Goal: Task Accomplishment & Management: Manage account settings

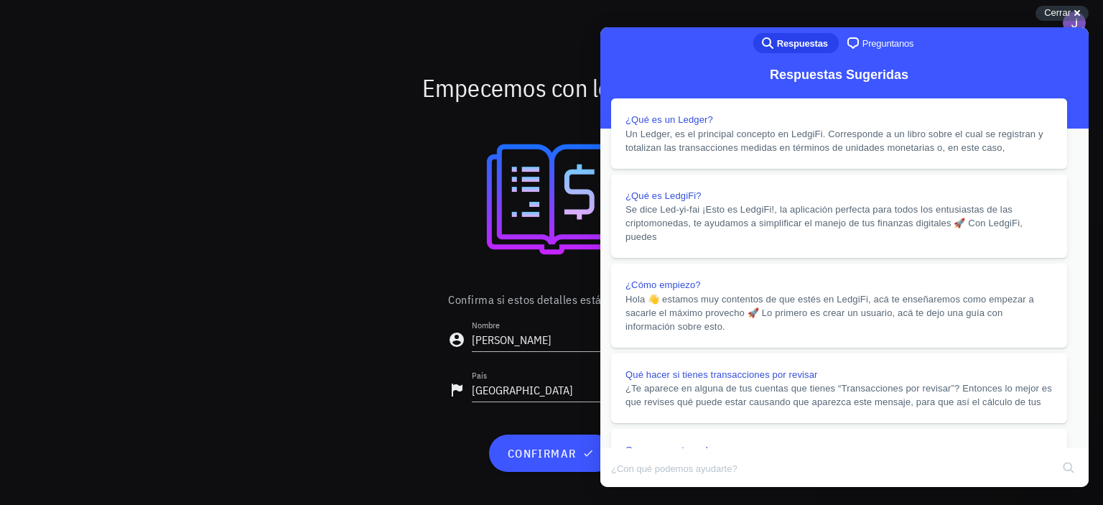
click at [627, 488] on button "Close" at bounding box center [614, 497] width 26 height 19
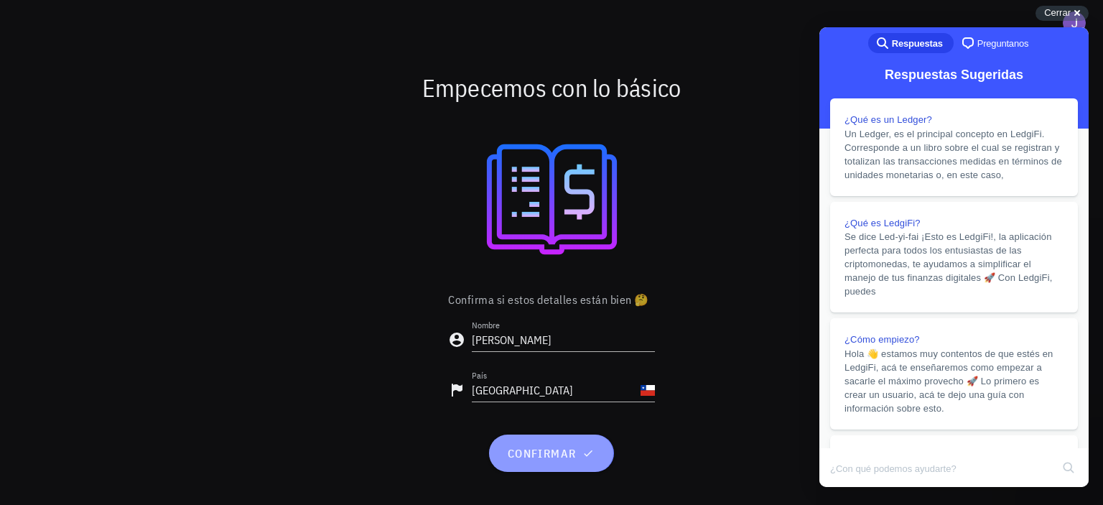
click at [571, 448] on span "confirmar" at bounding box center [551, 453] width 90 height 14
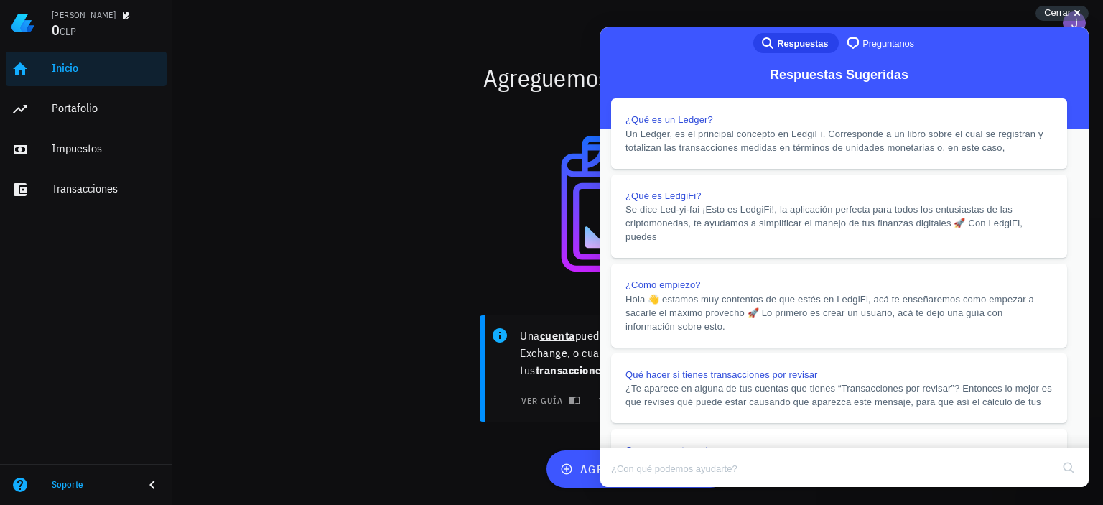
click at [627, 488] on button "Close" at bounding box center [614, 497] width 26 height 19
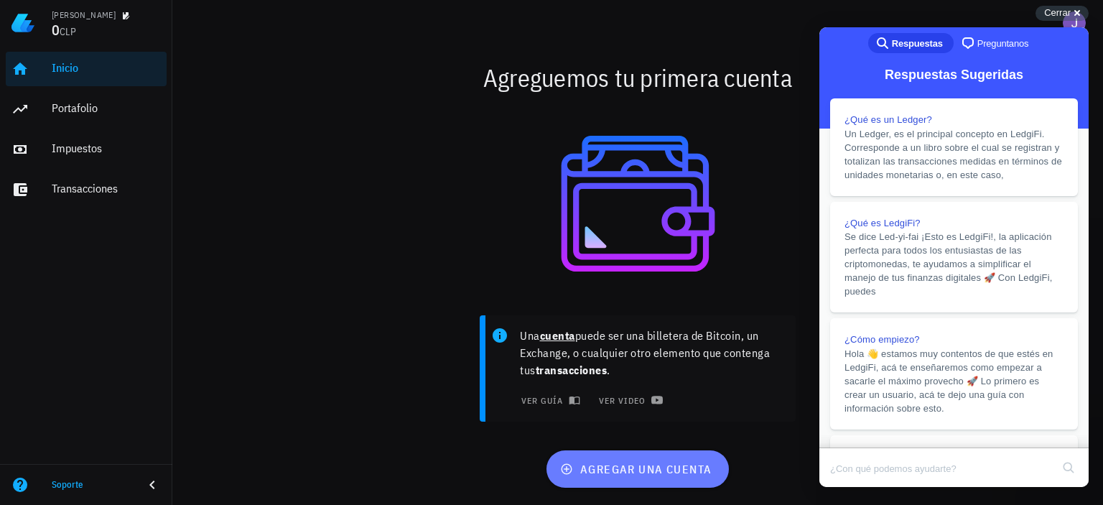
click at [651, 467] on span "agregar una cuenta" at bounding box center [637, 469] width 149 height 14
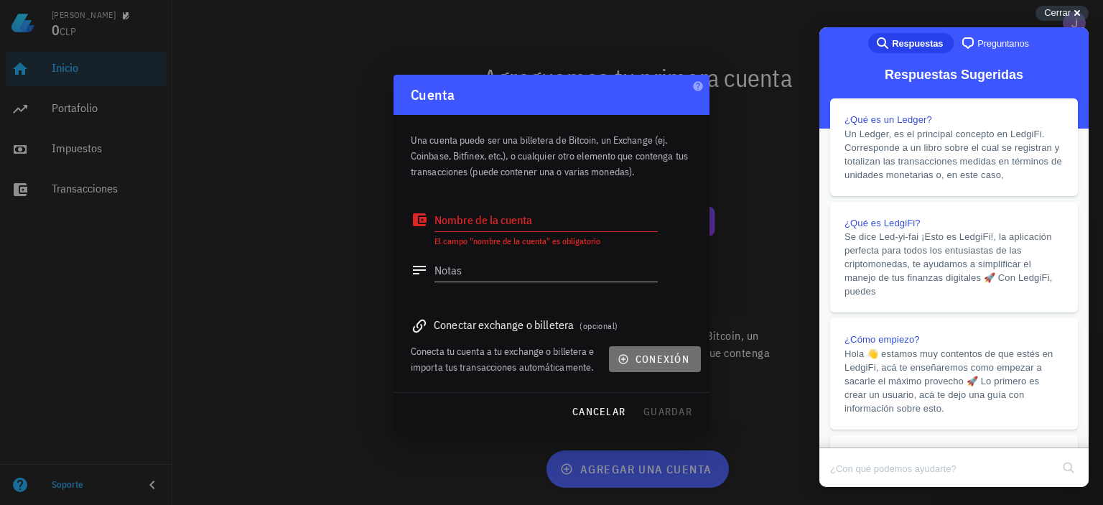
click at [615, 361] on button "conexión" at bounding box center [655, 359] width 92 height 26
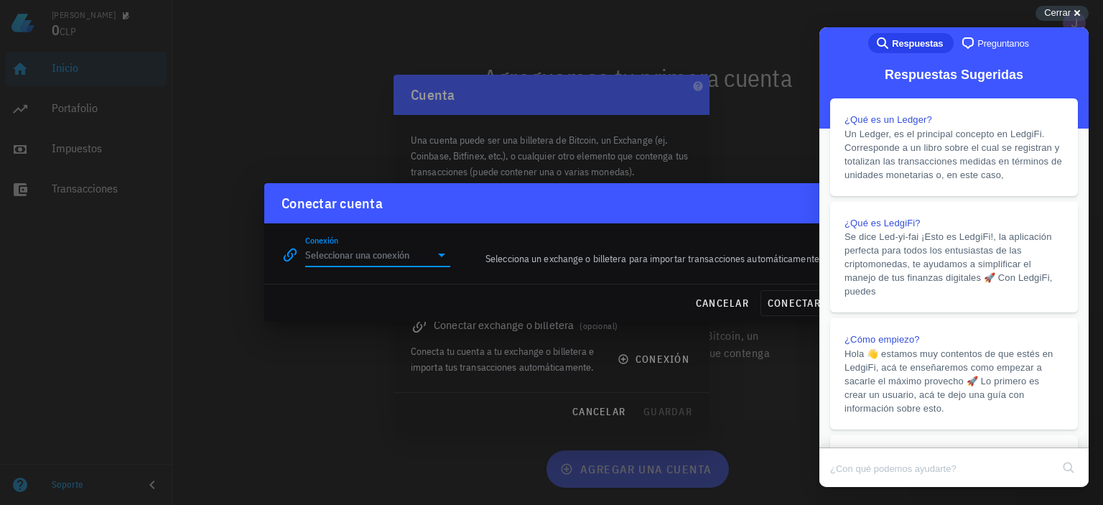
click at [425, 258] on input "Conexión" at bounding box center [367, 254] width 125 height 23
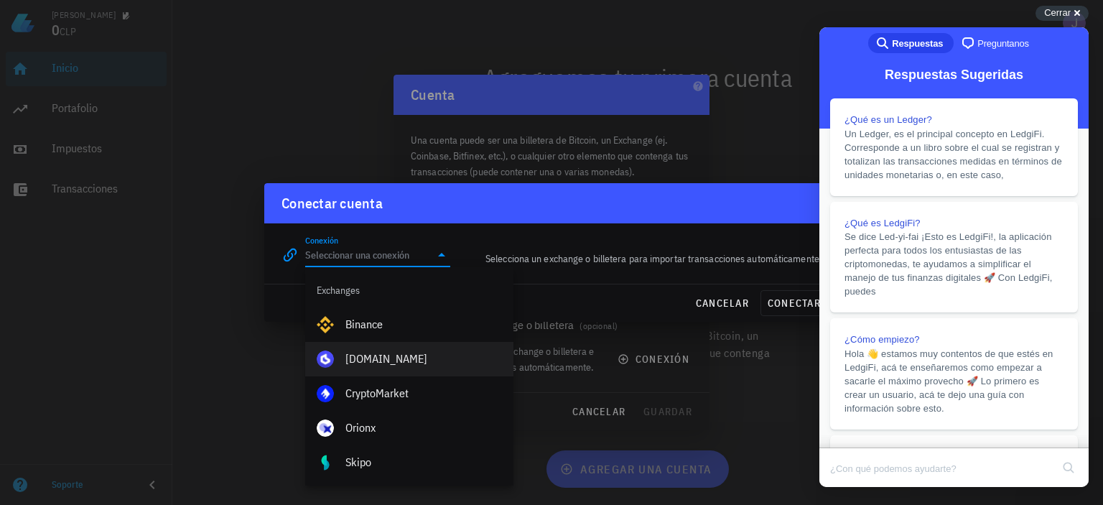
click at [411, 367] on div "[DOMAIN_NAME]" at bounding box center [423, 358] width 157 height 31
type input "[DOMAIN_NAME]"
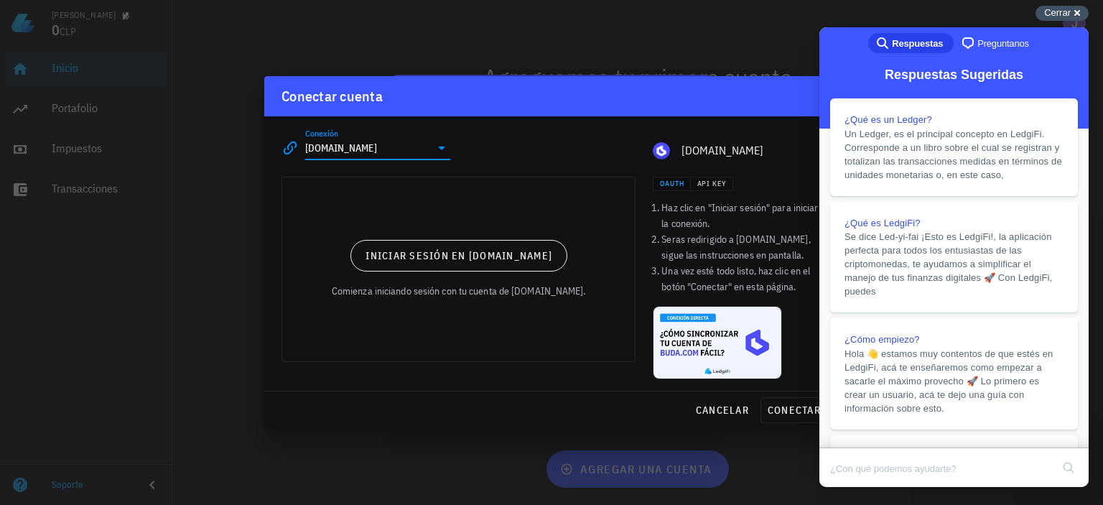
click at [1064, 15] on span "Cerrar" at bounding box center [1057, 12] width 27 height 11
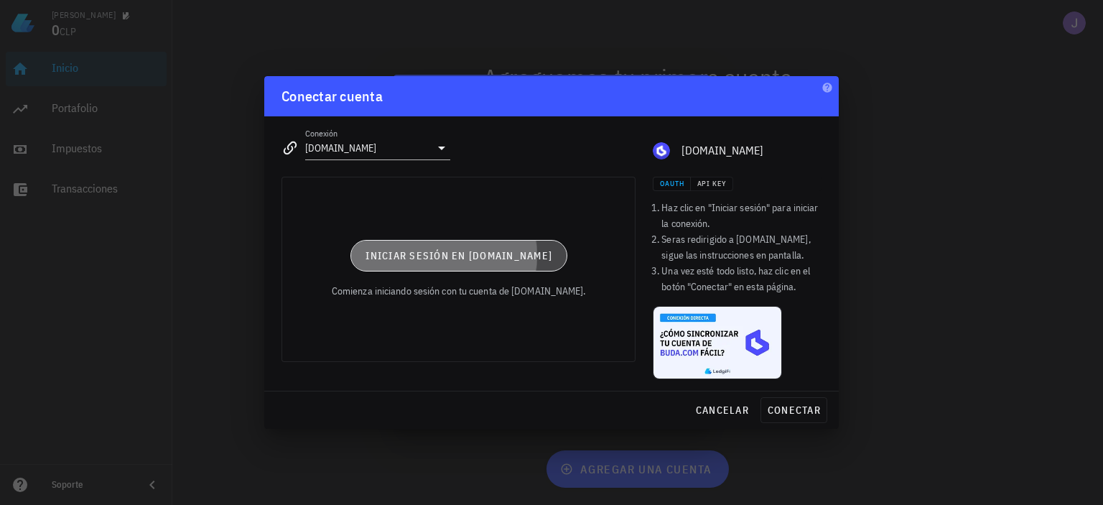
click at [501, 258] on span "Iniciar sesión en [DOMAIN_NAME]" at bounding box center [458, 255] width 187 height 13
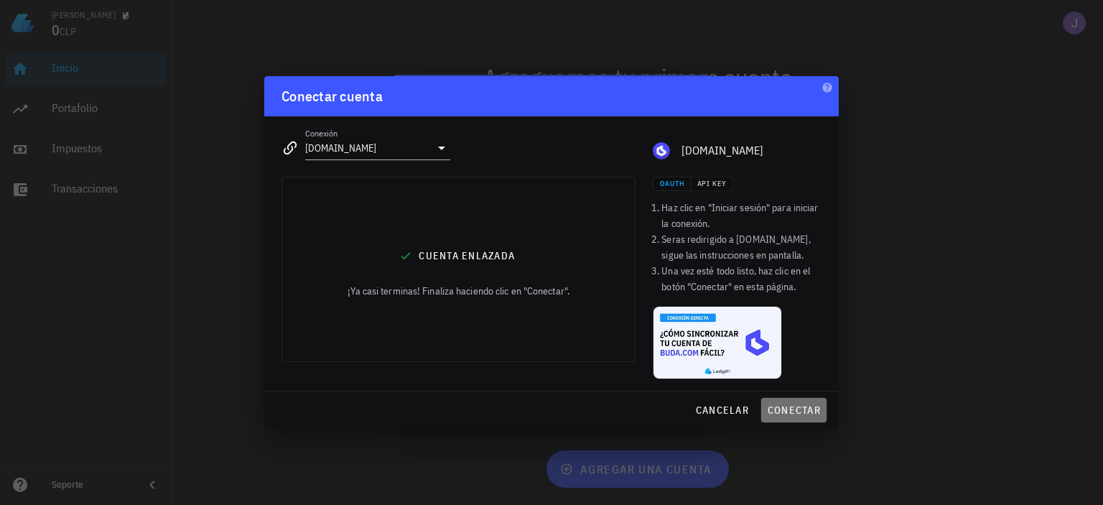
click at [809, 409] on span "conectar" at bounding box center [794, 410] width 54 height 13
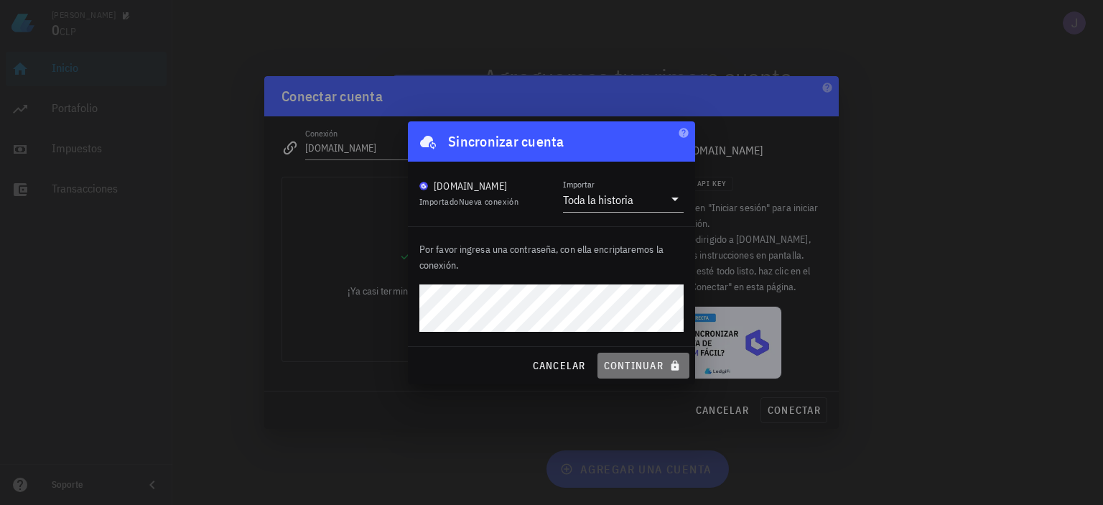
click at [626, 369] on span "continuar" at bounding box center [643, 365] width 80 height 13
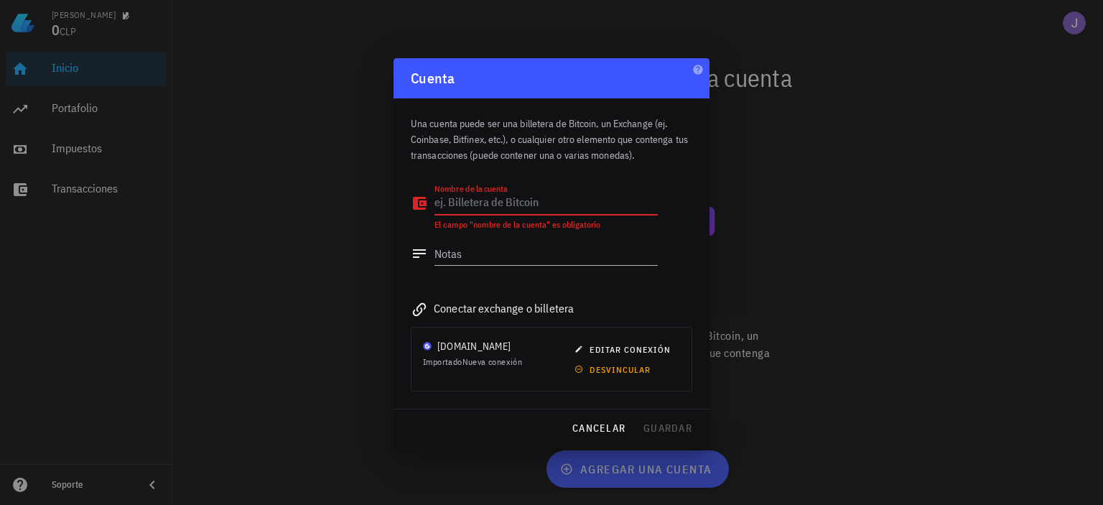
click at [523, 200] on textarea "Nombre de la cuenta" at bounding box center [545, 203] width 223 height 23
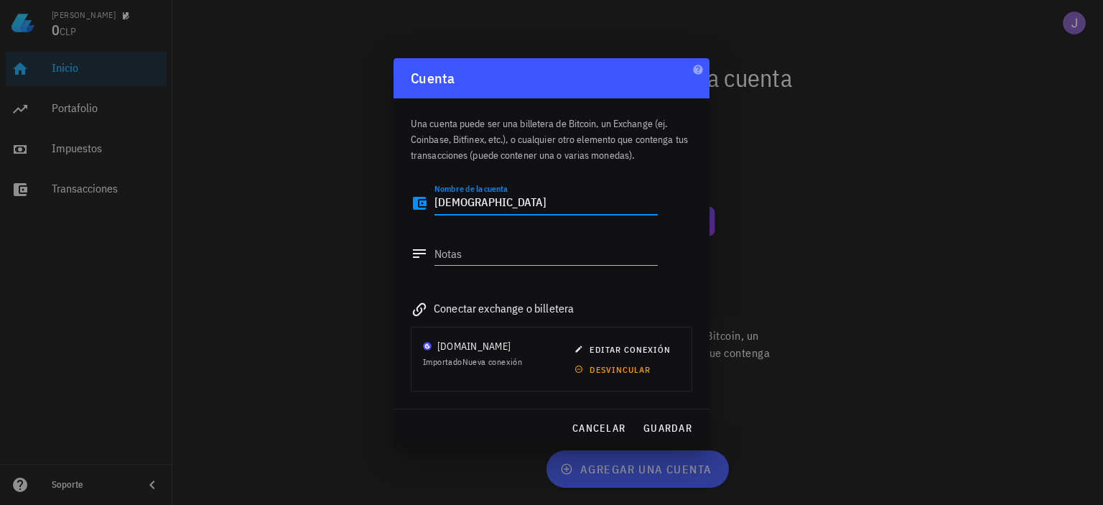
type textarea "[DEMOGRAPHIC_DATA]"
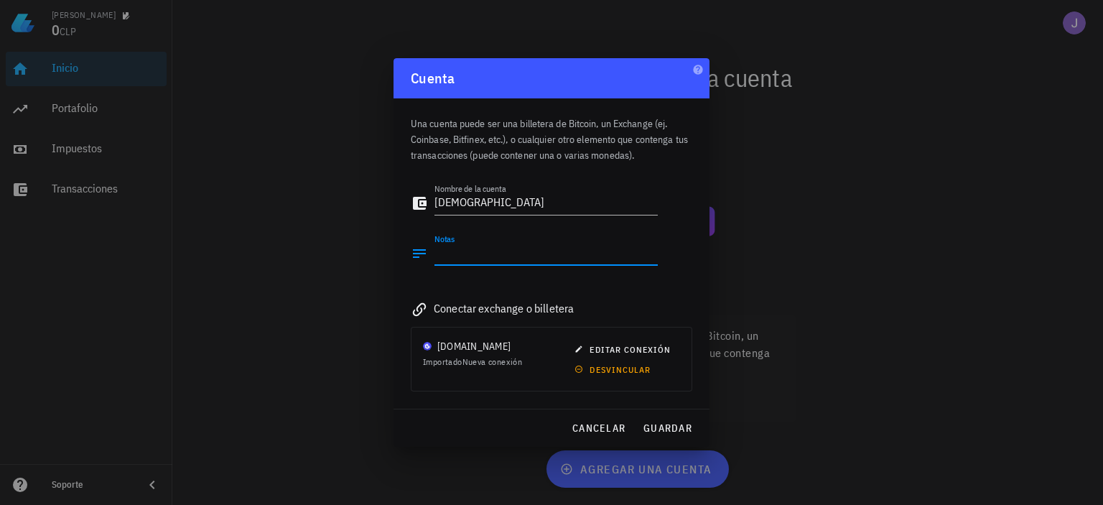
click at [466, 257] on textarea "Notas" at bounding box center [545, 253] width 223 height 23
click at [658, 420] on button "guardar" at bounding box center [667, 428] width 61 height 26
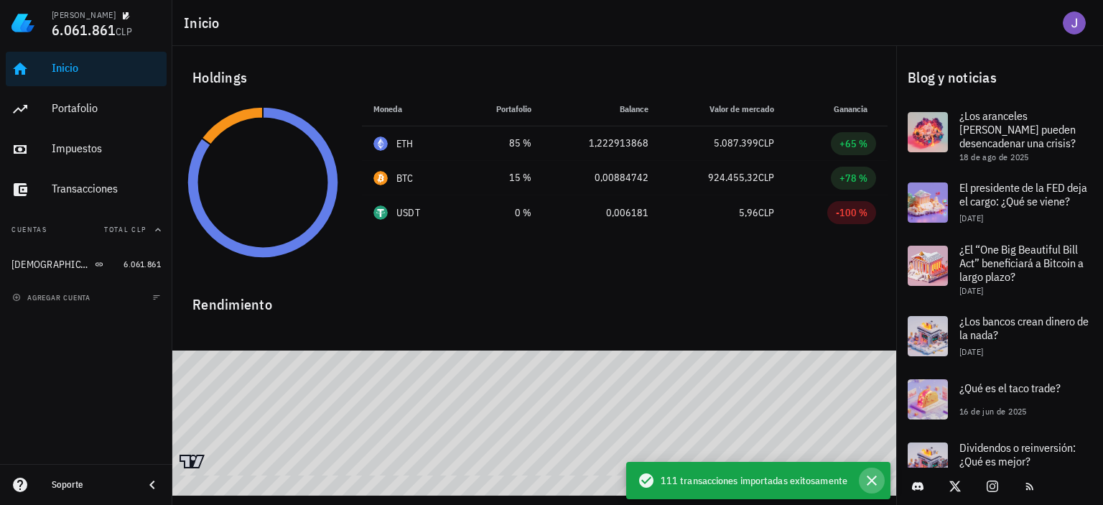
click at [873, 482] on icon "button" at bounding box center [872, 480] width 10 height 10
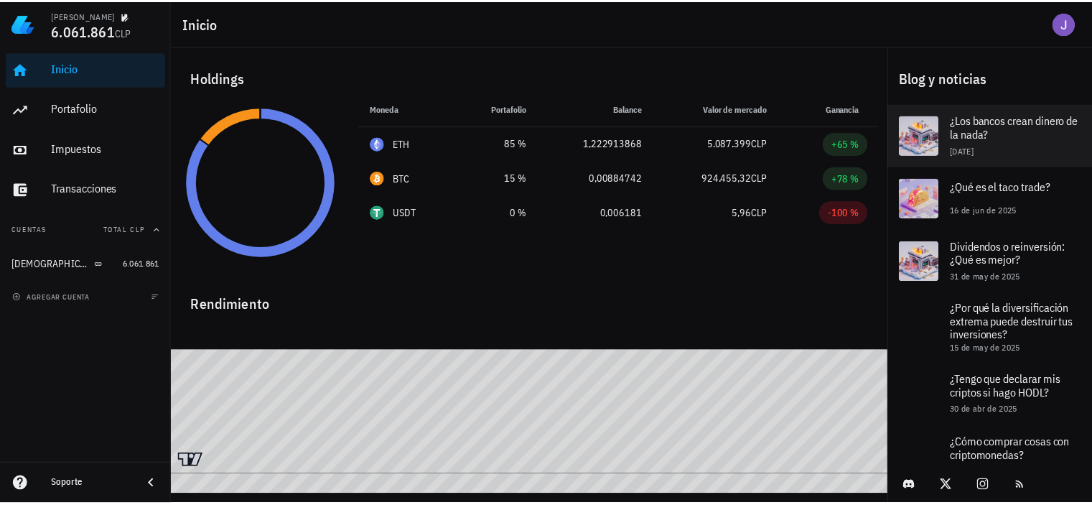
scroll to position [201, 0]
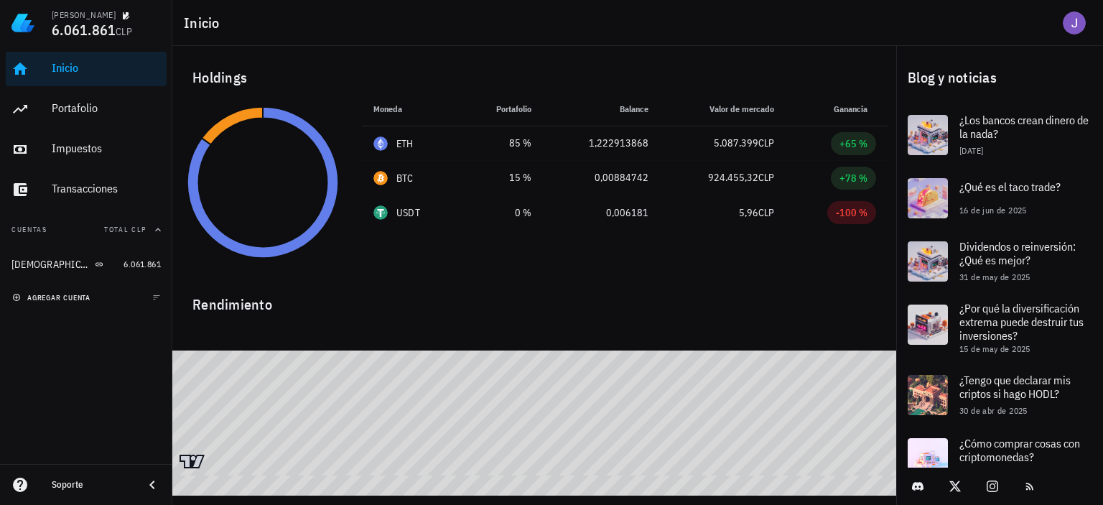
click at [75, 302] on button "agregar cuenta" at bounding box center [53, 297] width 88 height 14
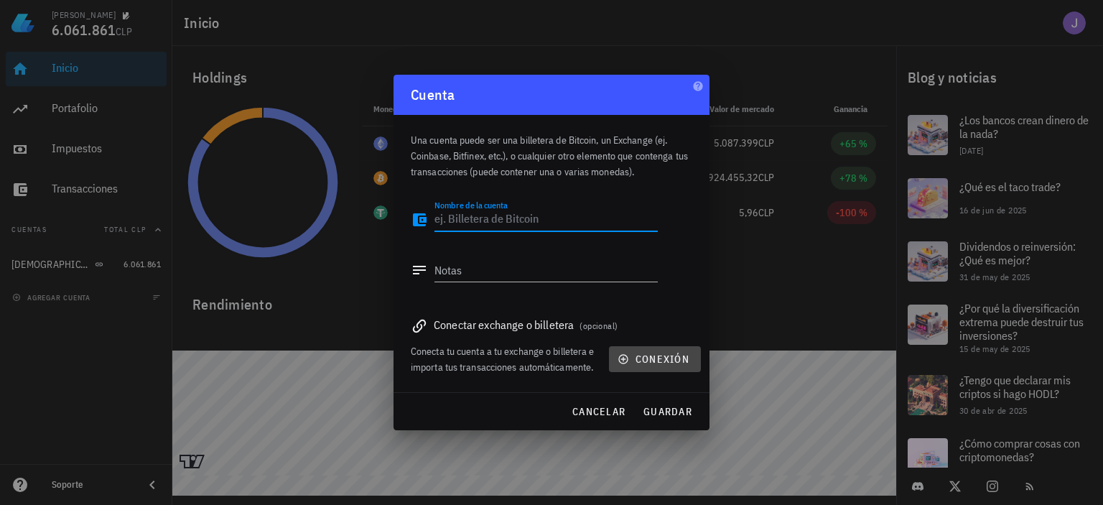
click at [656, 358] on span "conexión" at bounding box center [654, 359] width 69 height 13
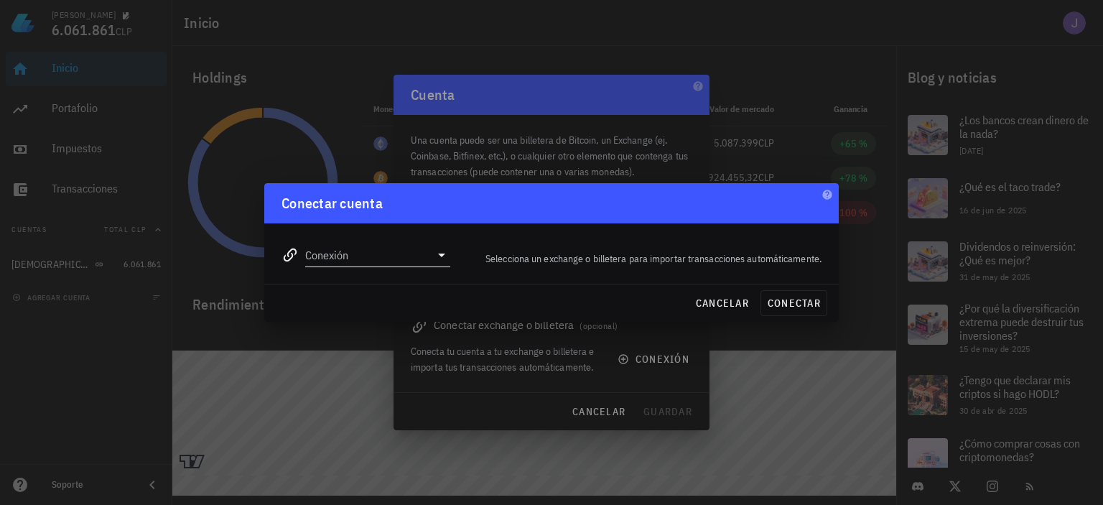
click at [431, 255] on div at bounding box center [440, 254] width 20 height 17
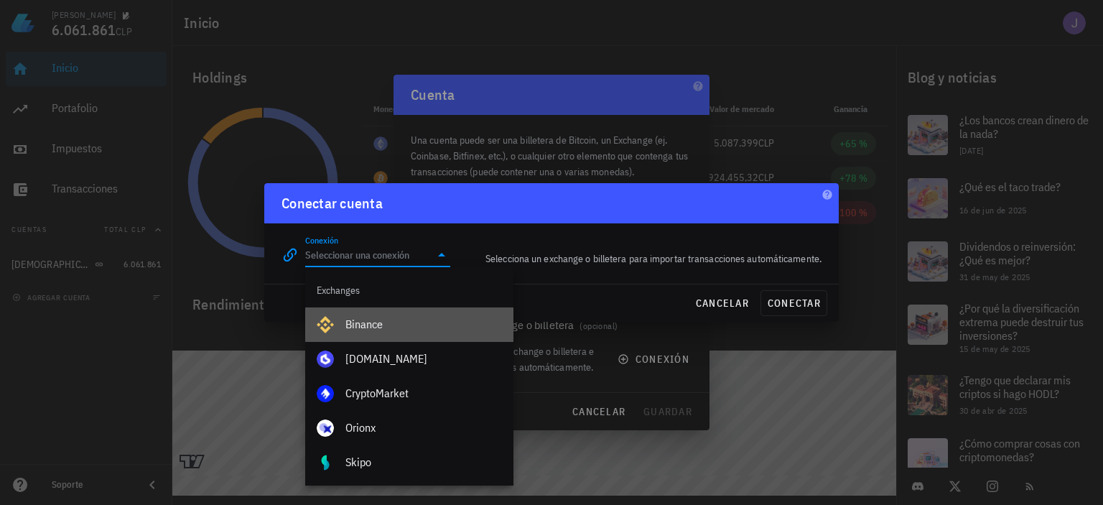
click at [419, 326] on div "Binance" at bounding box center [423, 324] width 157 height 14
type input "Binance"
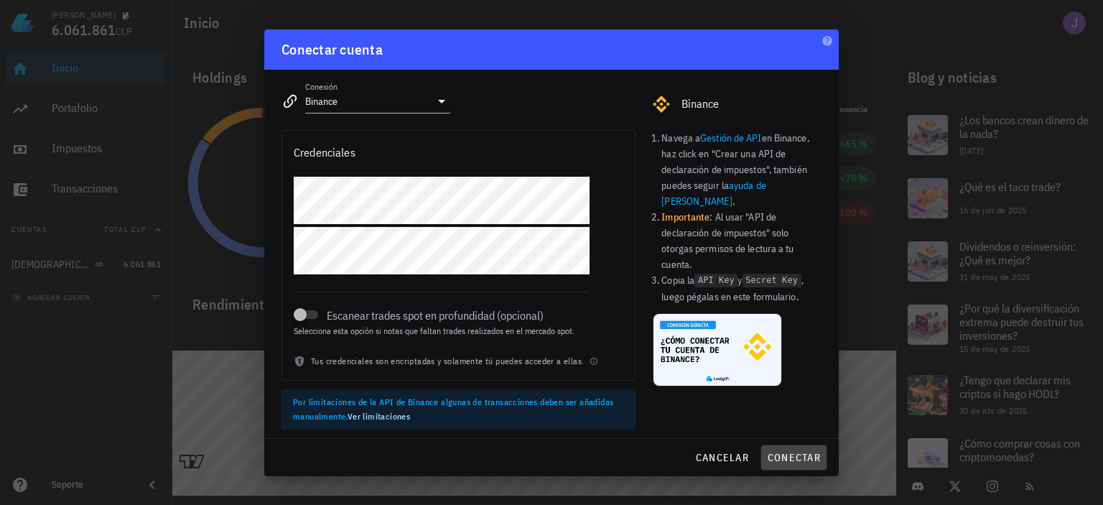
click at [803, 452] on span "conectar" at bounding box center [794, 457] width 54 height 13
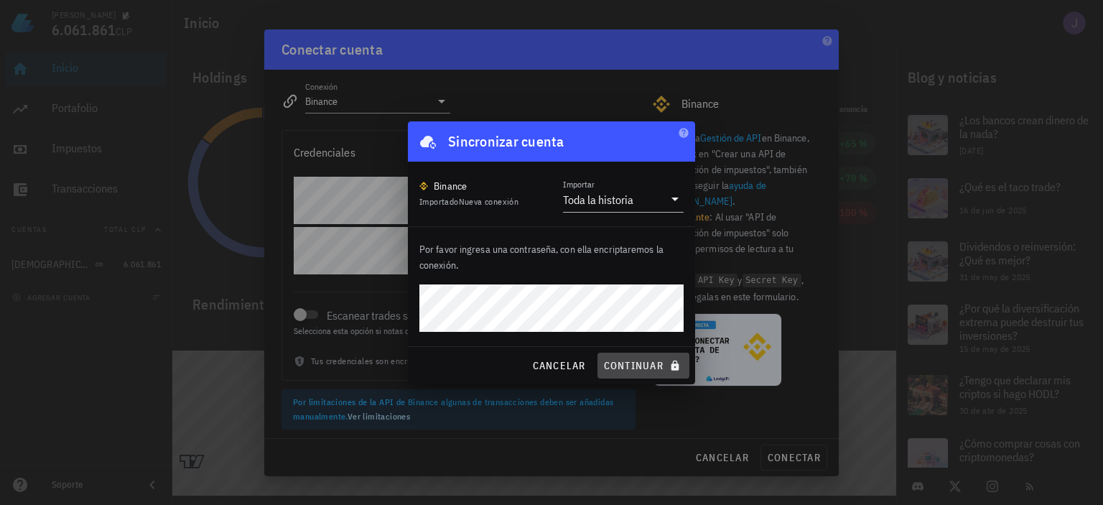
click at [639, 363] on span "continuar" at bounding box center [643, 365] width 80 height 13
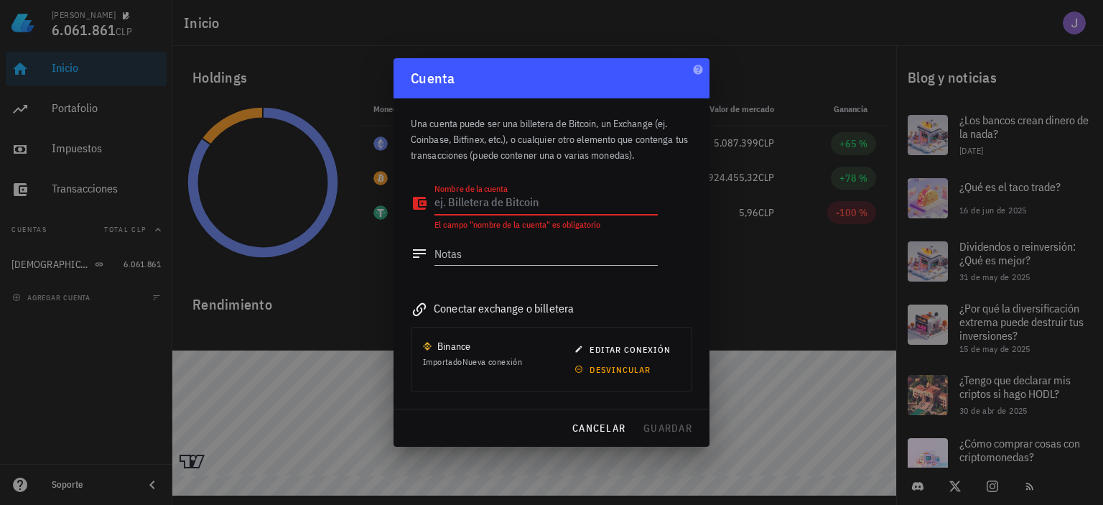
click at [513, 203] on textarea "Nombre de la cuenta" at bounding box center [545, 203] width 223 height 23
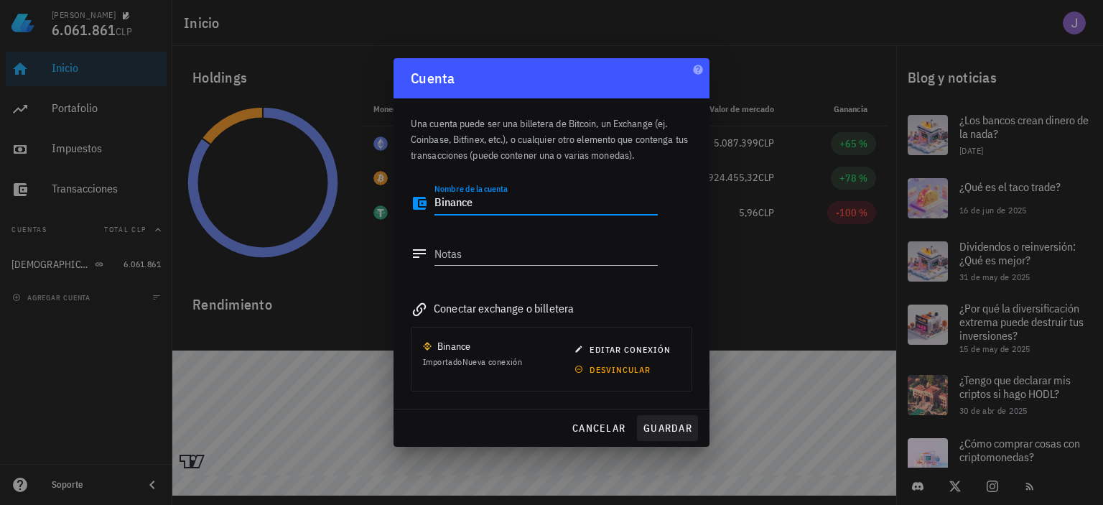
type textarea "Binance"
click at [663, 426] on span "guardar" at bounding box center [668, 427] width 50 height 13
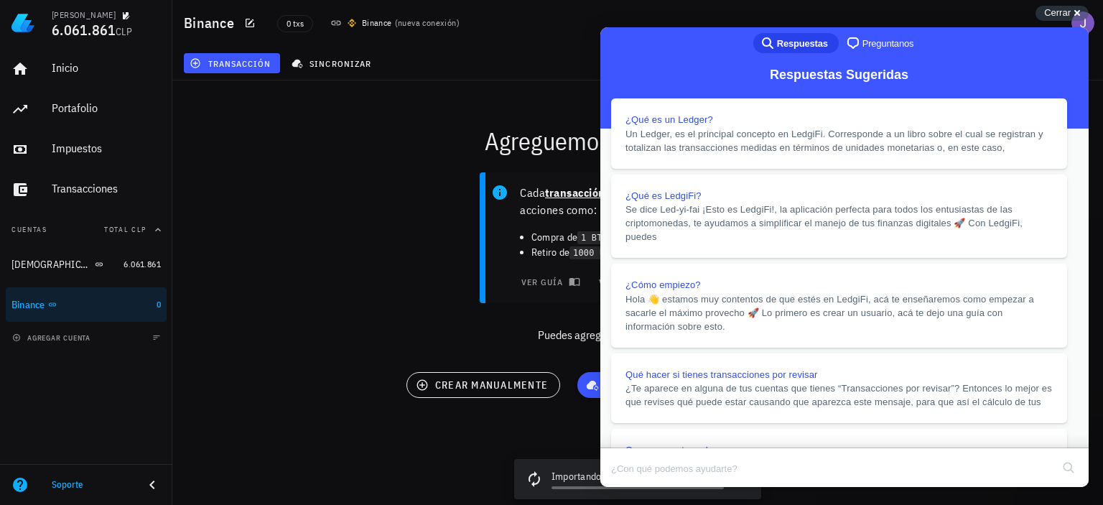
click at [627, 488] on button "Close" at bounding box center [614, 497] width 26 height 19
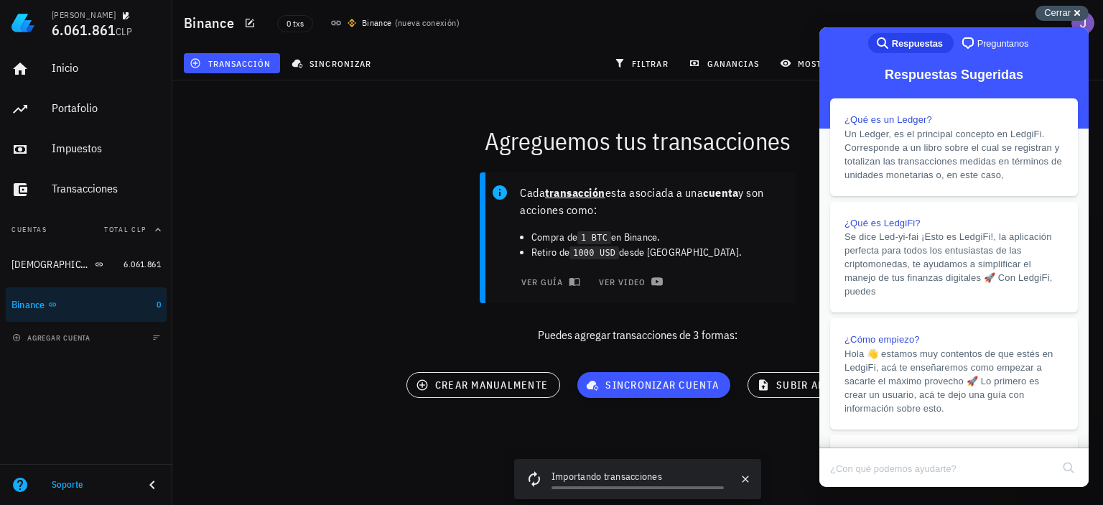
click at [1067, 8] on span "Cerrar" at bounding box center [1057, 12] width 27 height 11
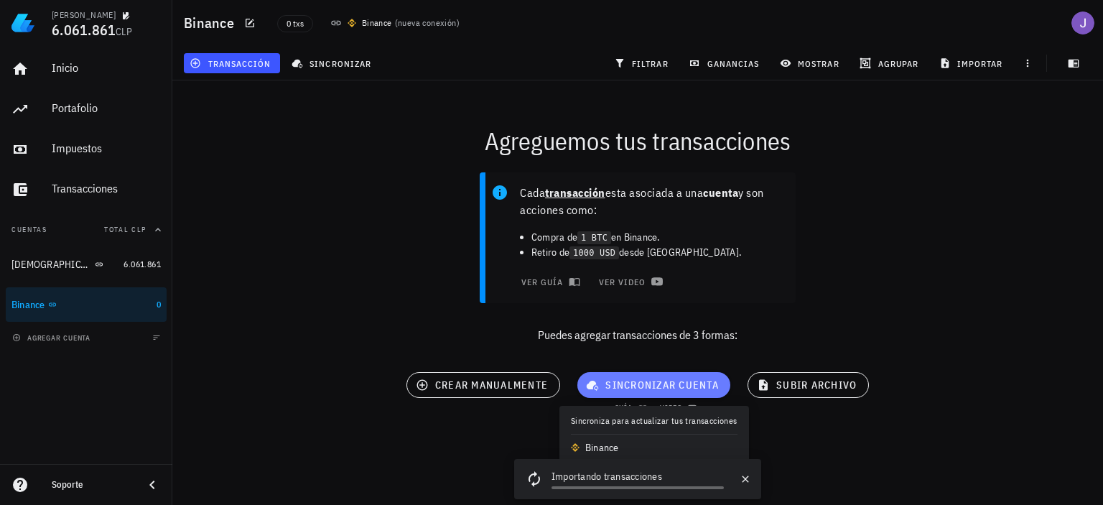
click at [681, 384] on span "sincronizar cuenta" at bounding box center [654, 384] width 130 height 13
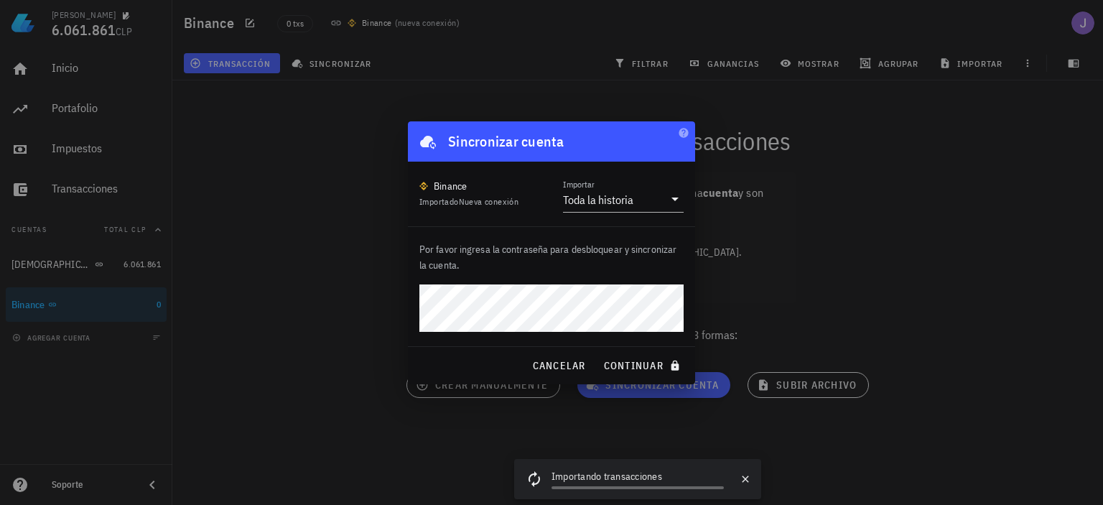
click at [597, 353] on button "continuar" at bounding box center [643, 366] width 92 height 26
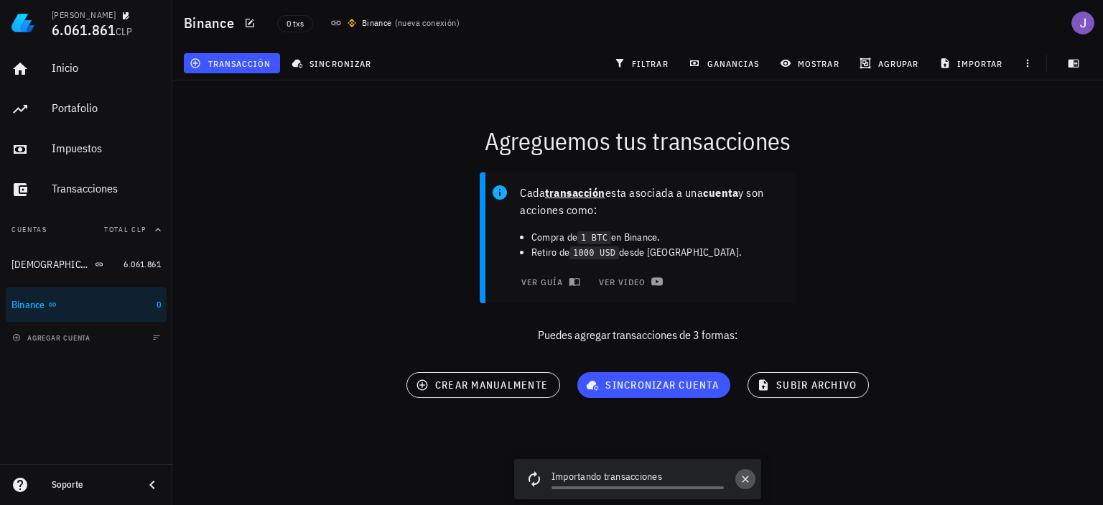
click at [748, 481] on icon "button" at bounding box center [745, 478] width 11 height 11
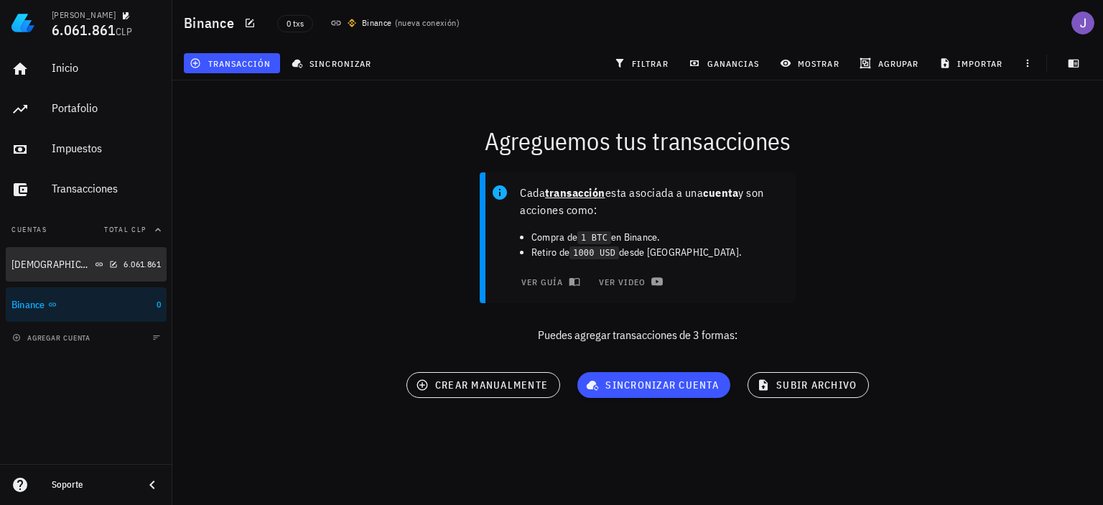
click at [86, 263] on div "[DEMOGRAPHIC_DATA]" at bounding box center [64, 265] width 106 height 14
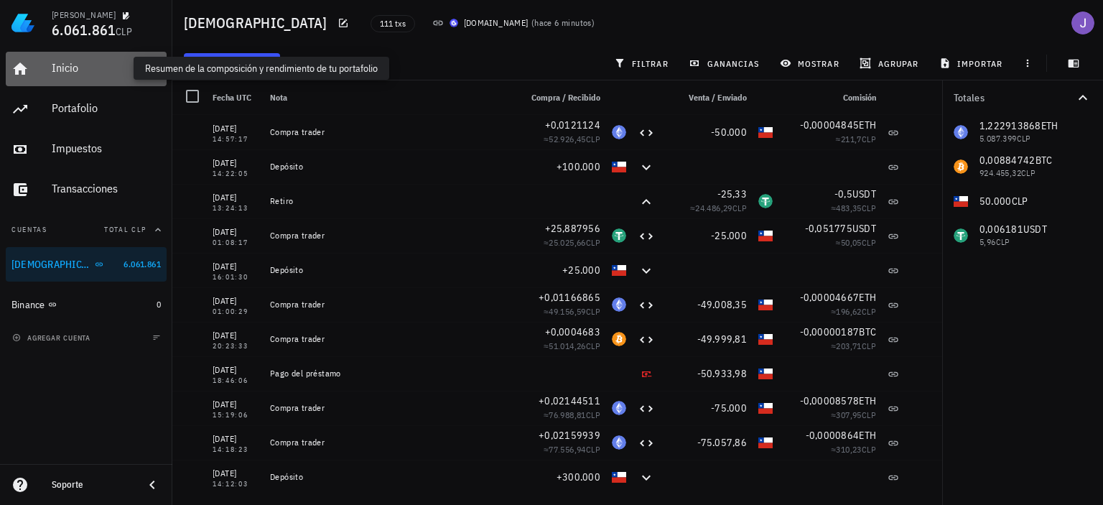
click at [78, 67] on div "Inicio" at bounding box center [106, 68] width 109 height 14
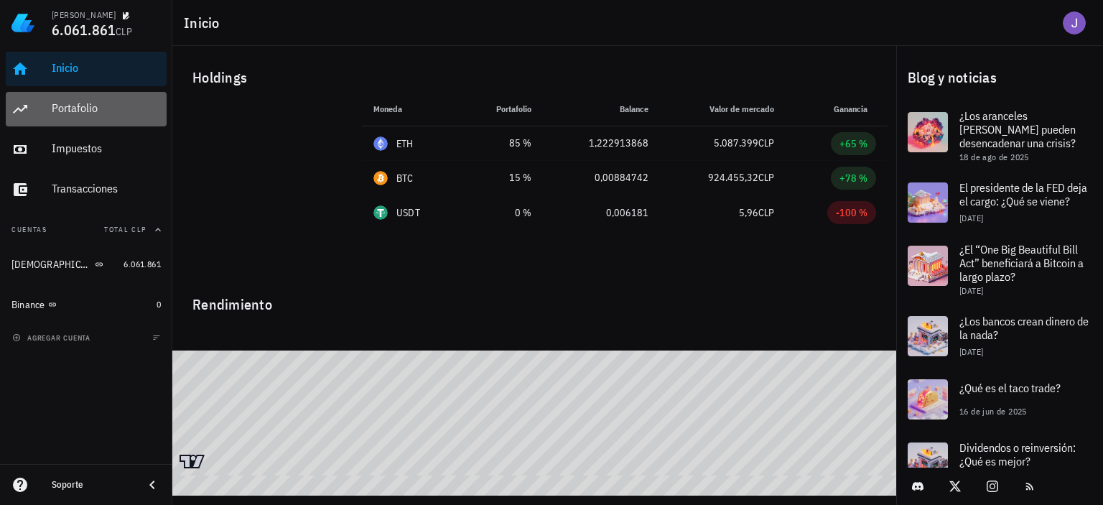
click at [89, 105] on div "Portafolio" at bounding box center [106, 108] width 109 height 14
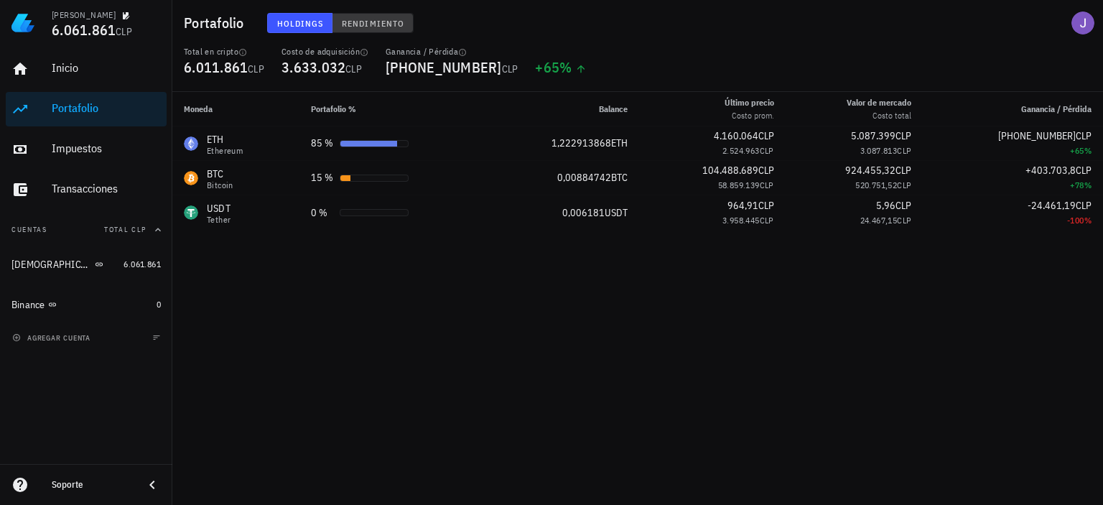
click at [350, 20] on span "Rendimiento" at bounding box center [372, 23] width 63 height 11
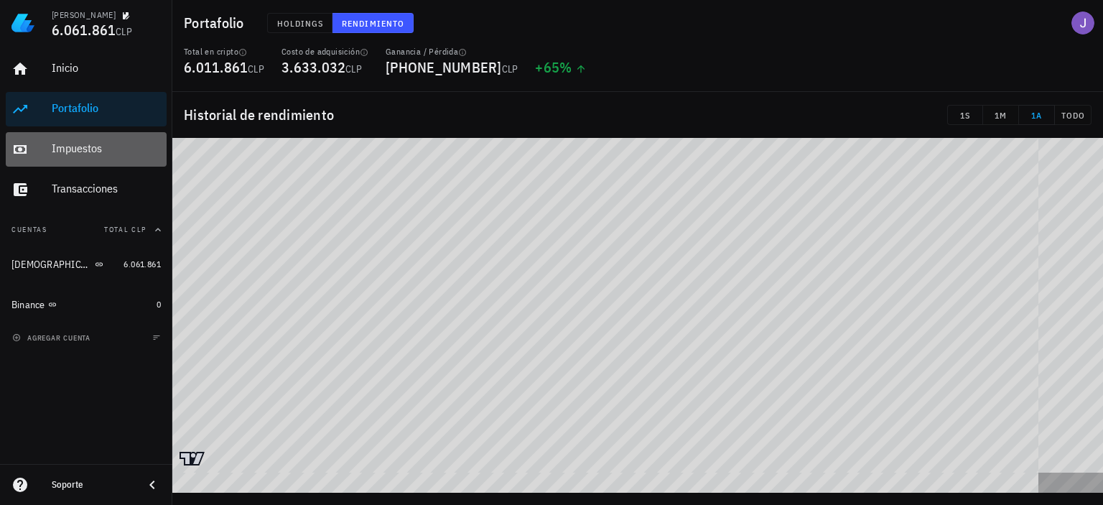
click at [55, 157] on div "Impuestos" at bounding box center [106, 149] width 109 height 32
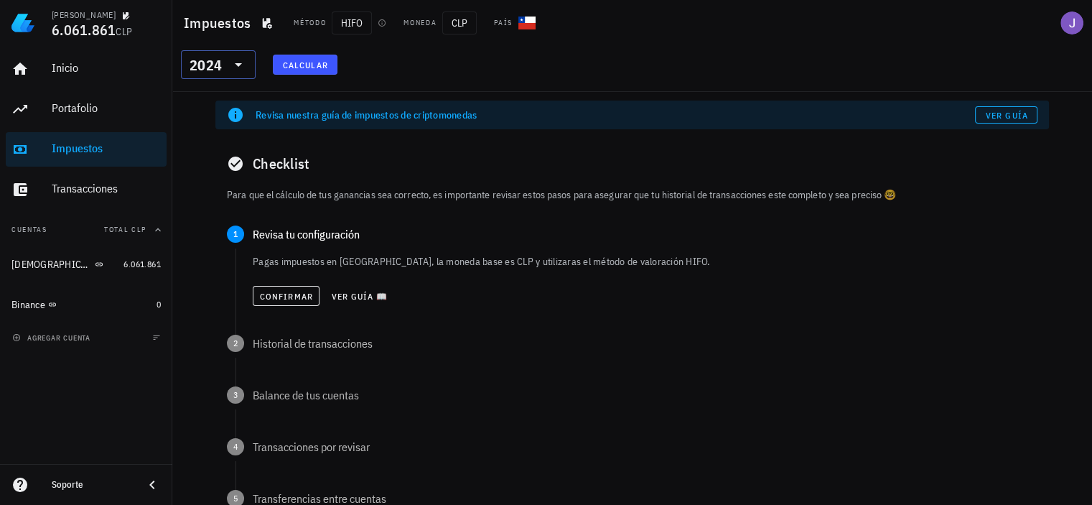
click at [240, 61] on icon at bounding box center [238, 64] width 17 height 17
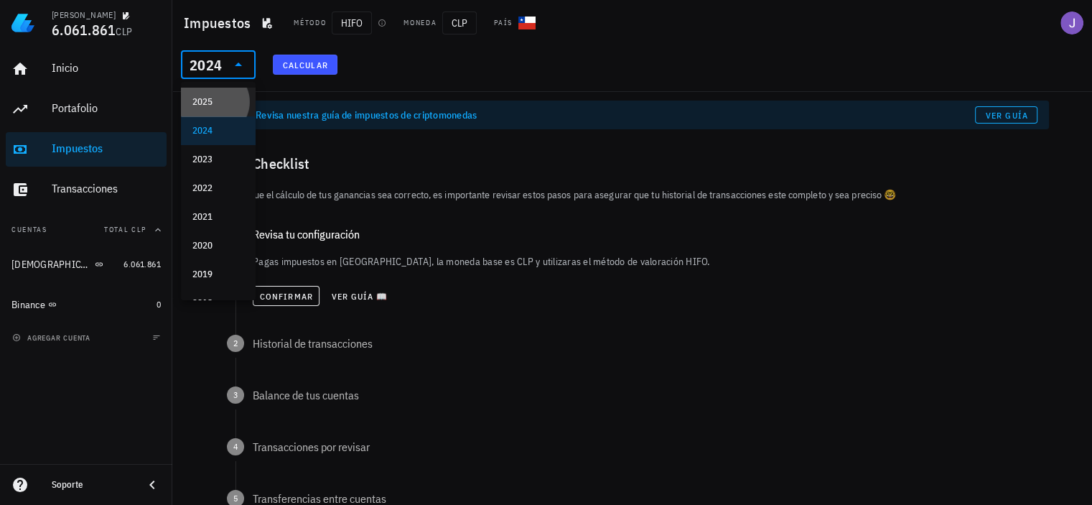
click at [225, 101] on div "2025" at bounding box center [218, 101] width 52 height 11
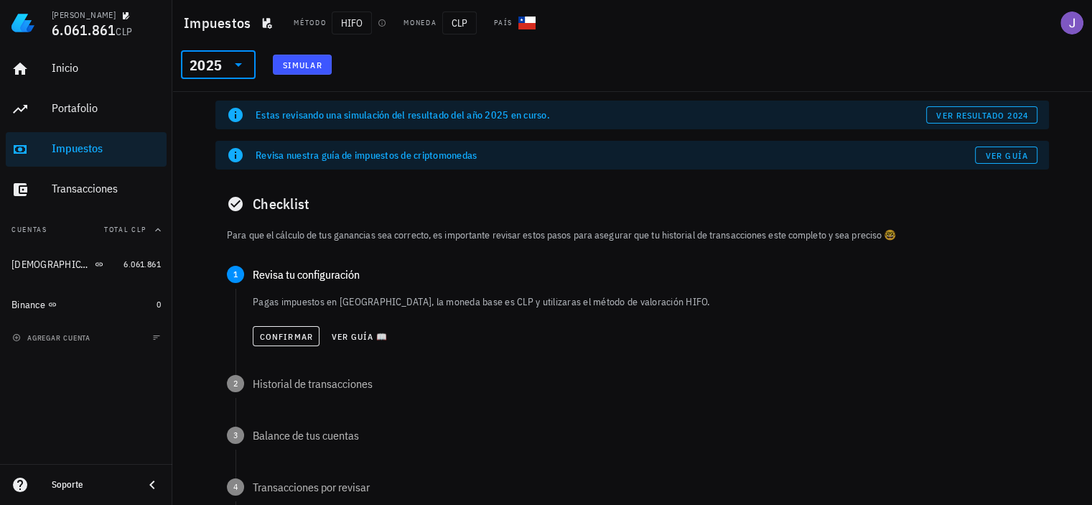
click at [250, 70] on div "​ 2025" at bounding box center [218, 64] width 75 height 29
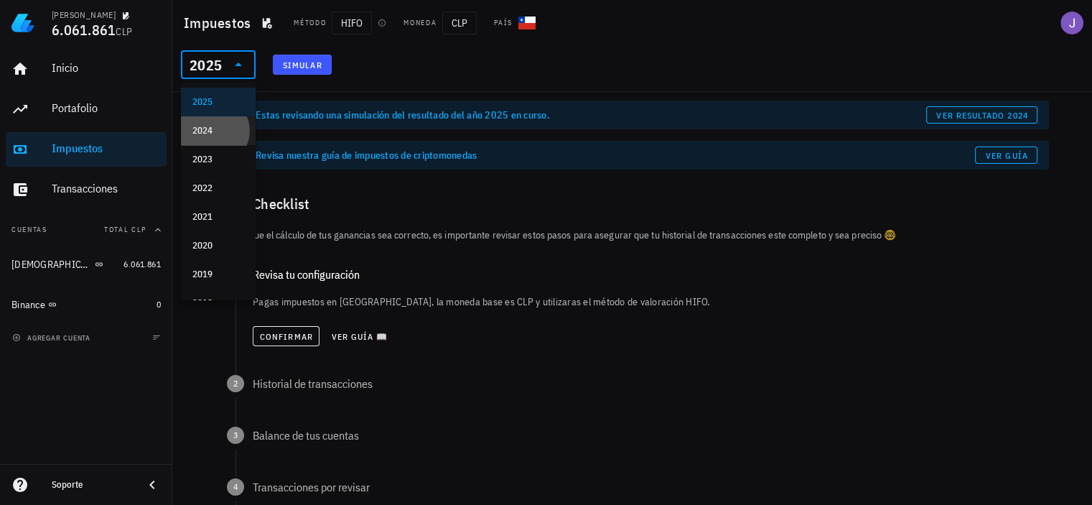
click at [221, 123] on div "2024" at bounding box center [218, 130] width 52 height 23
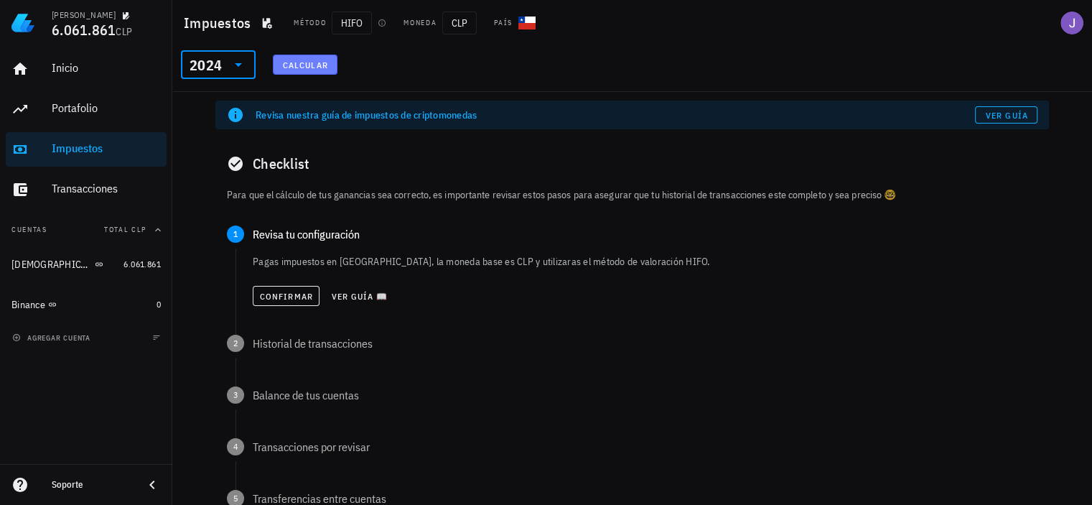
click at [306, 72] on button "Calcular" at bounding box center [305, 65] width 65 height 20
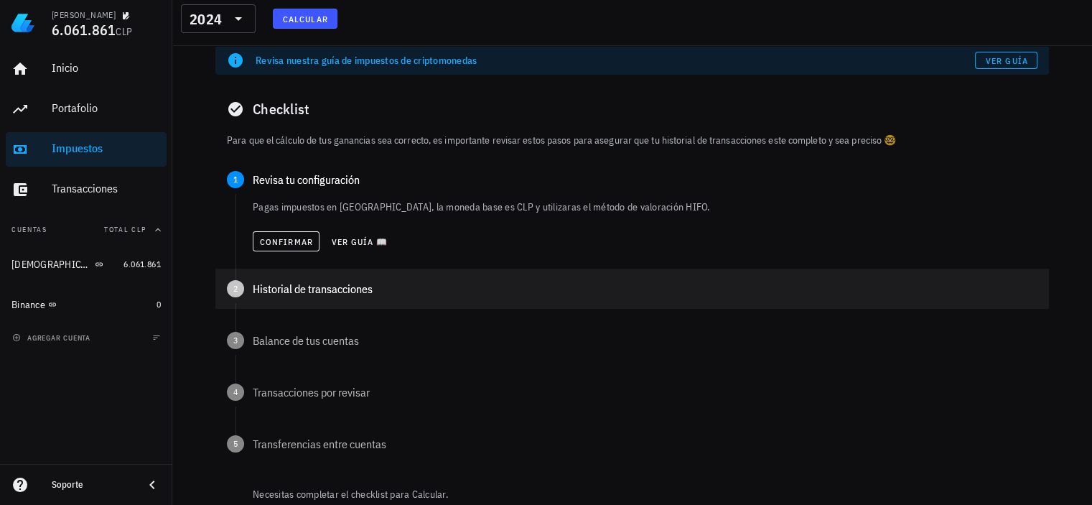
scroll to position [56, 0]
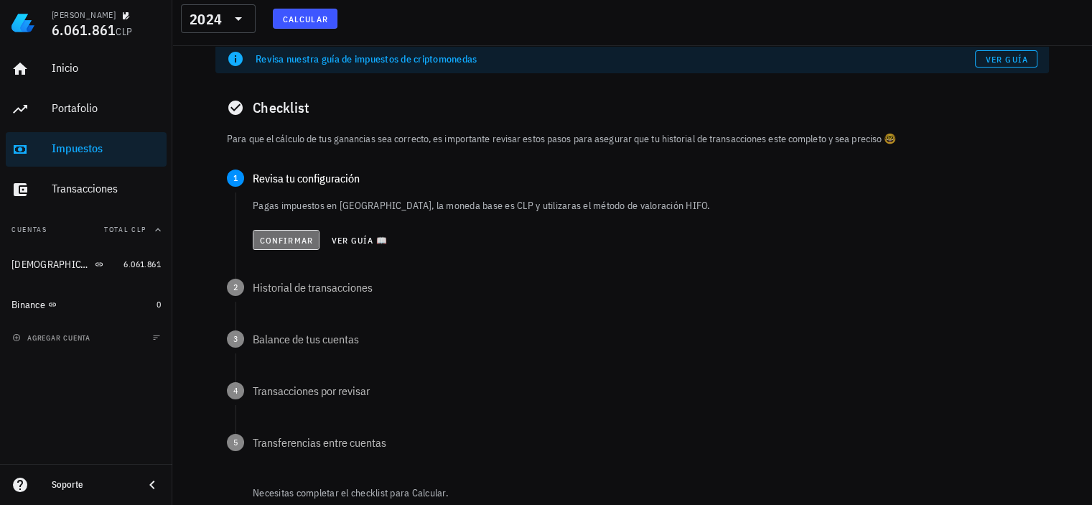
click at [272, 236] on span "Confirmar" at bounding box center [286, 240] width 54 height 11
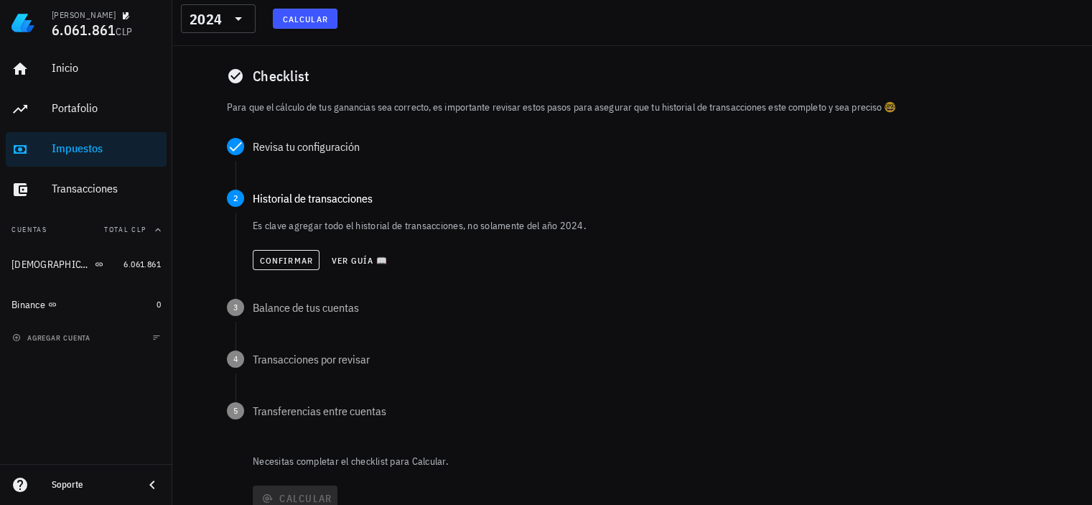
scroll to position [88, 0]
click at [274, 261] on span "Confirmar" at bounding box center [286, 259] width 54 height 11
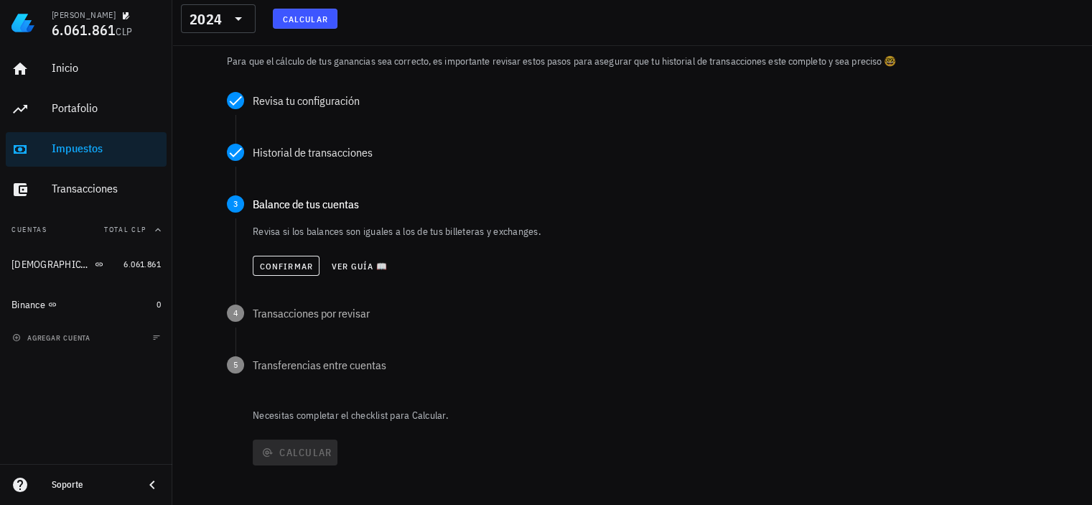
scroll to position [134, 0]
click at [275, 264] on span "Confirmar" at bounding box center [286, 265] width 54 height 11
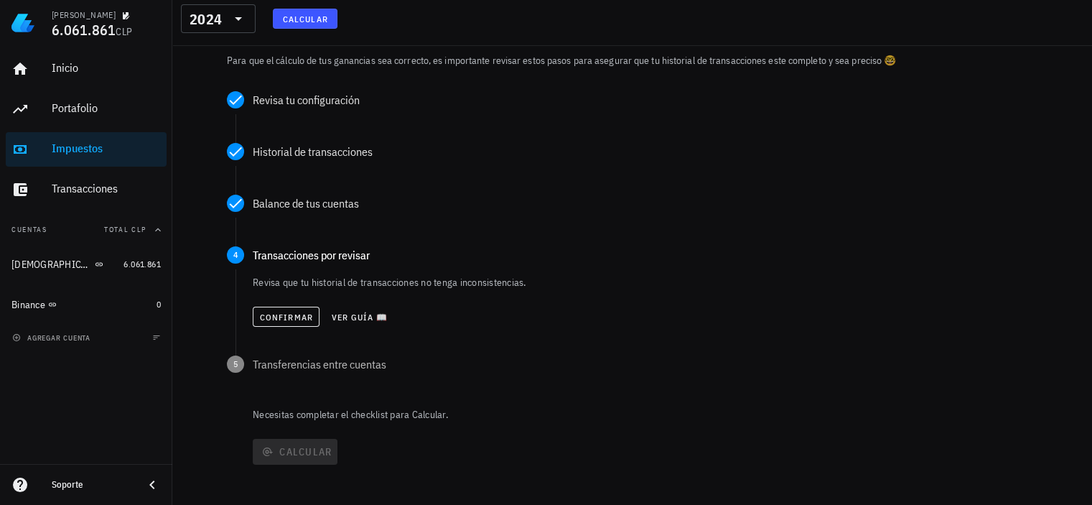
scroll to position [143, 0]
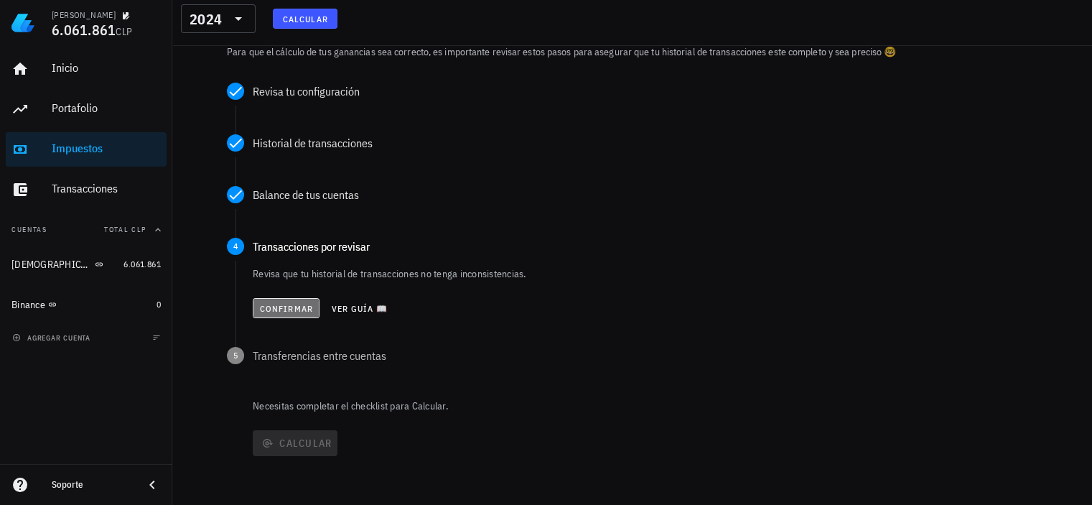
click at [276, 303] on span "Confirmar" at bounding box center [286, 308] width 54 height 11
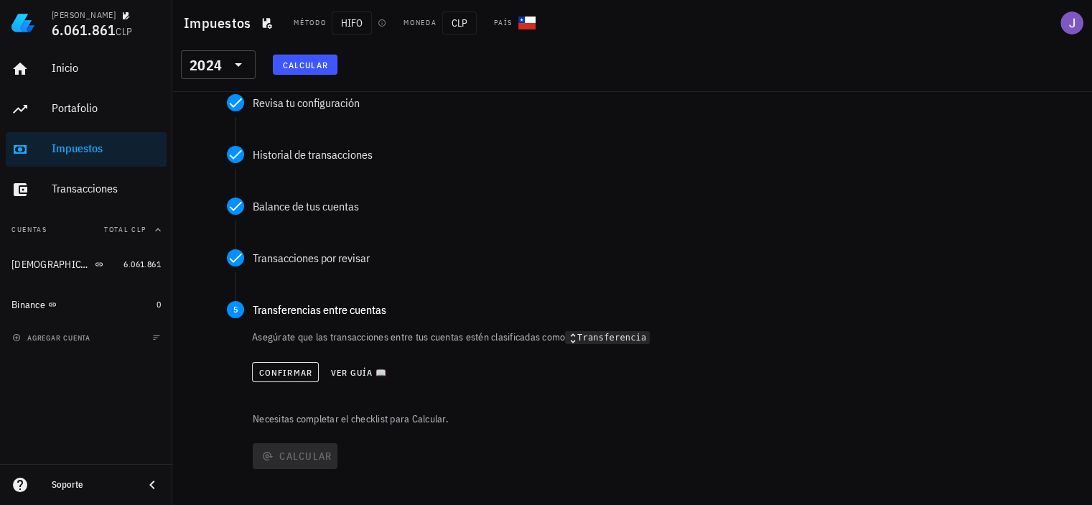
scroll to position [144, 0]
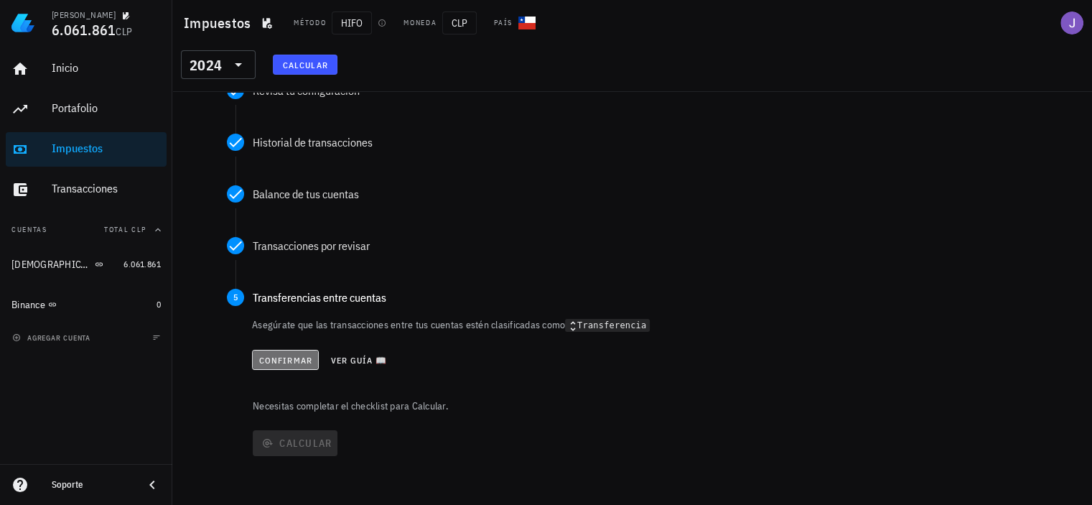
click at [279, 360] on span "Confirmar" at bounding box center [285, 360] width 54 height 11
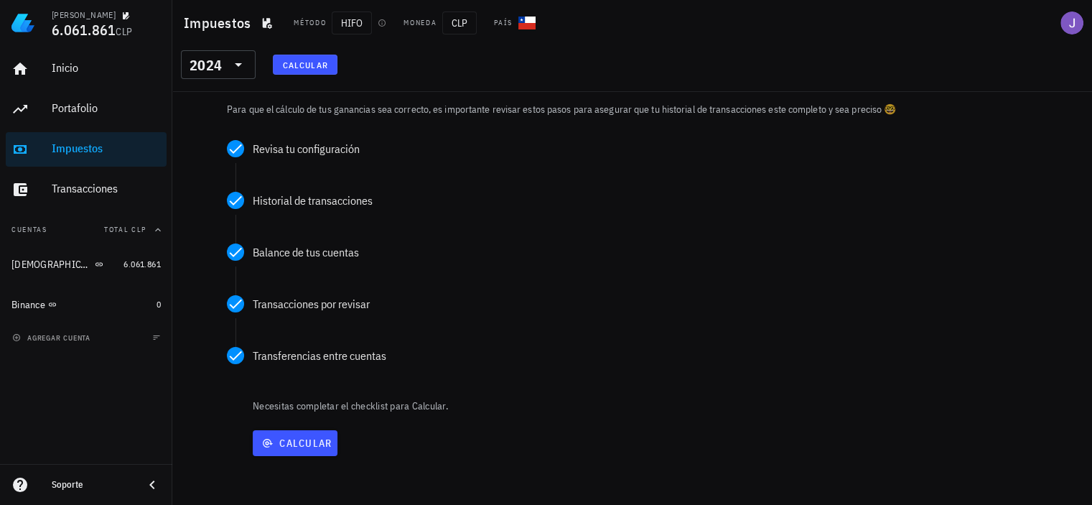
scroll to position [85, 0]
click at [279, 439] on span "Calcular" at bounding box center [294, 443] width 73 height 13
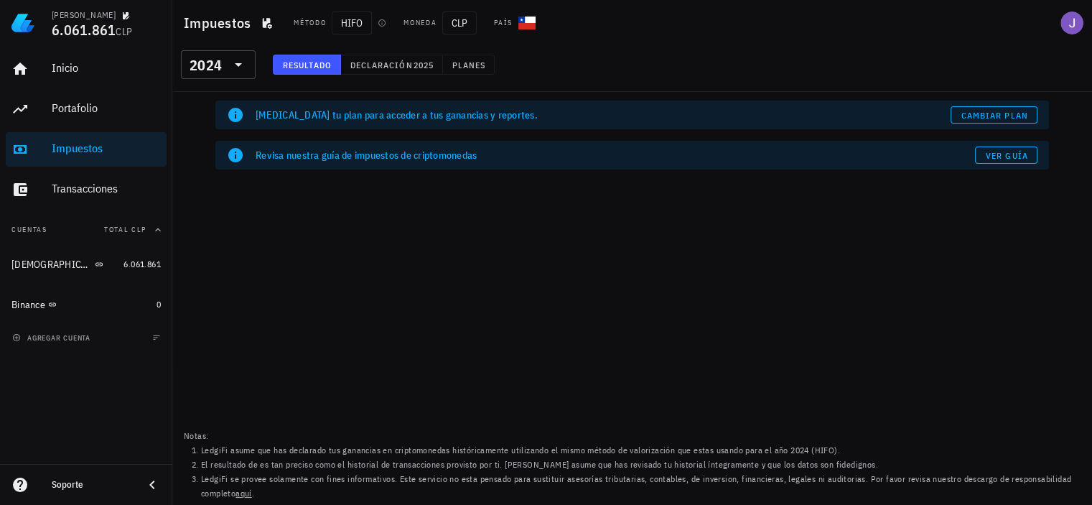
scroll to position [0, 0]
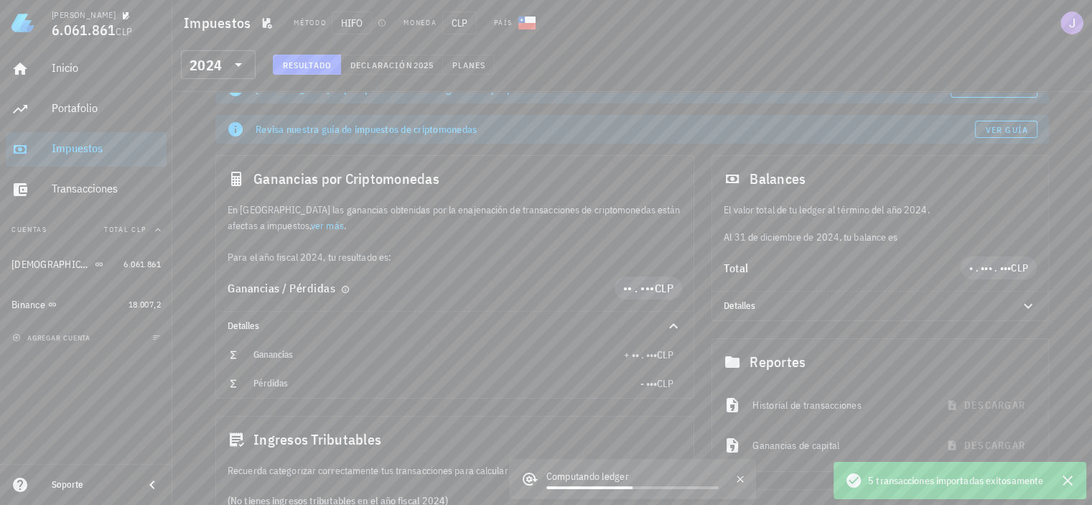
scroll to position [33, 0]
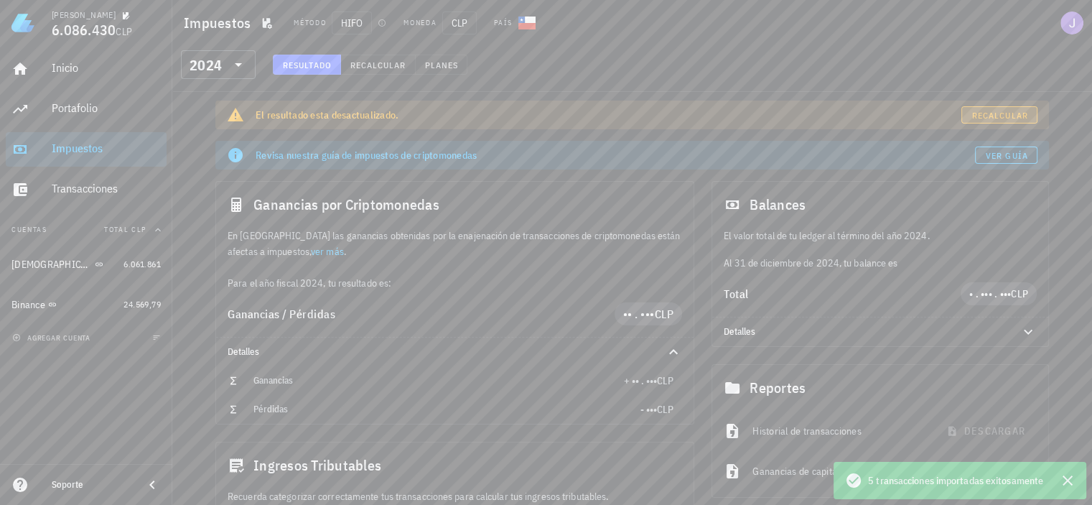
click at [989, 119] on span "Recalcular" at bounding box center [999, 115] width 57 height 11
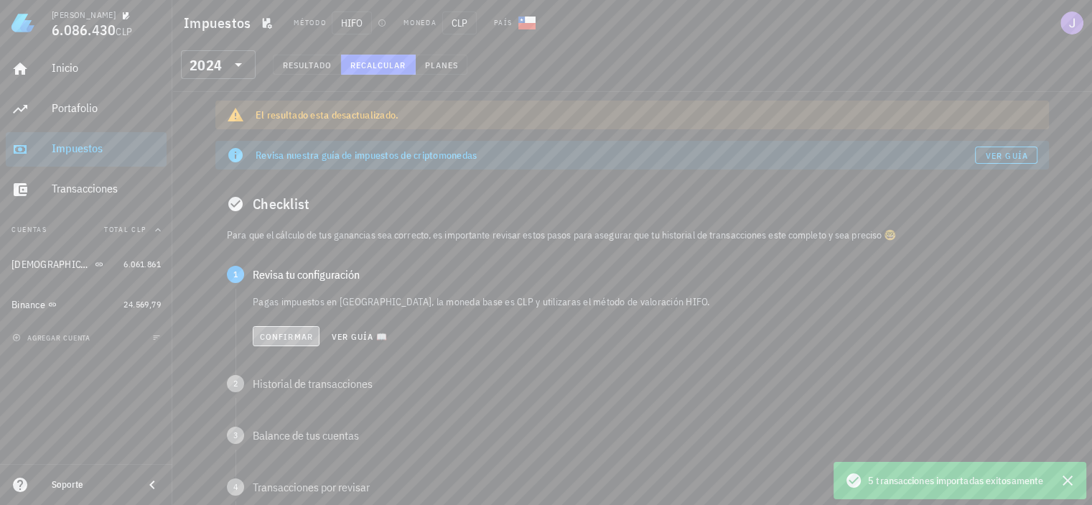
click at [285, 340] on span "Confirmar" at bounding box center [286, 336] width 54 height 11
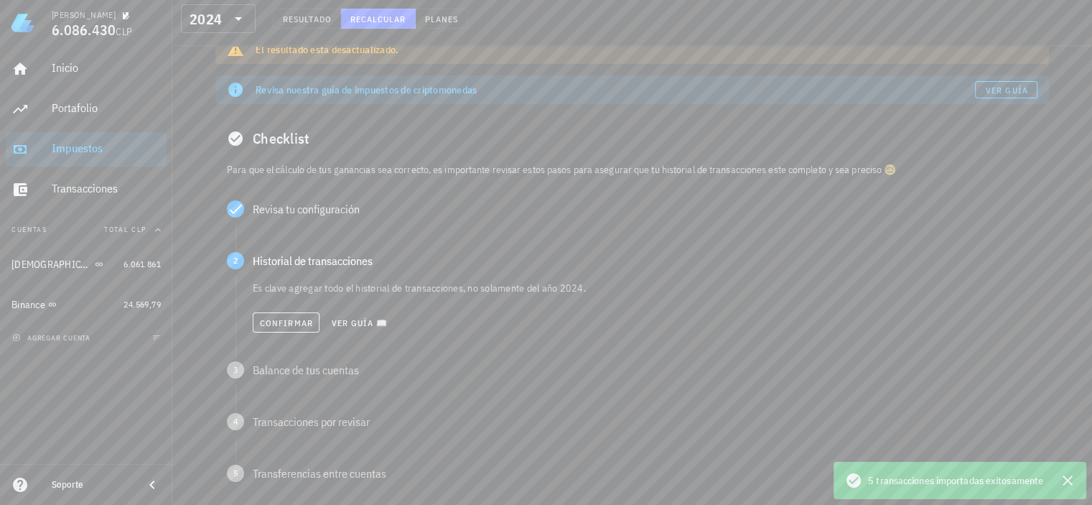
scroll to position [66, 0]
click at [284, 318] on span "Confirmar" at bounding box center [286, 322] width 54 height 11
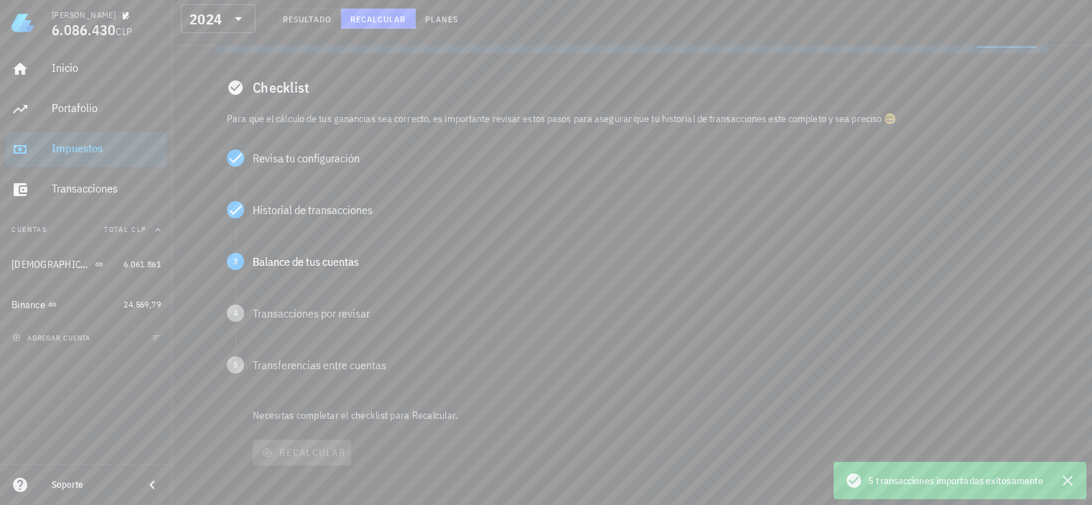
scroll to position [117, 0]
click at [279, 317] on span "Confirmar" at bounding box center [286, 322] width 54 height 11
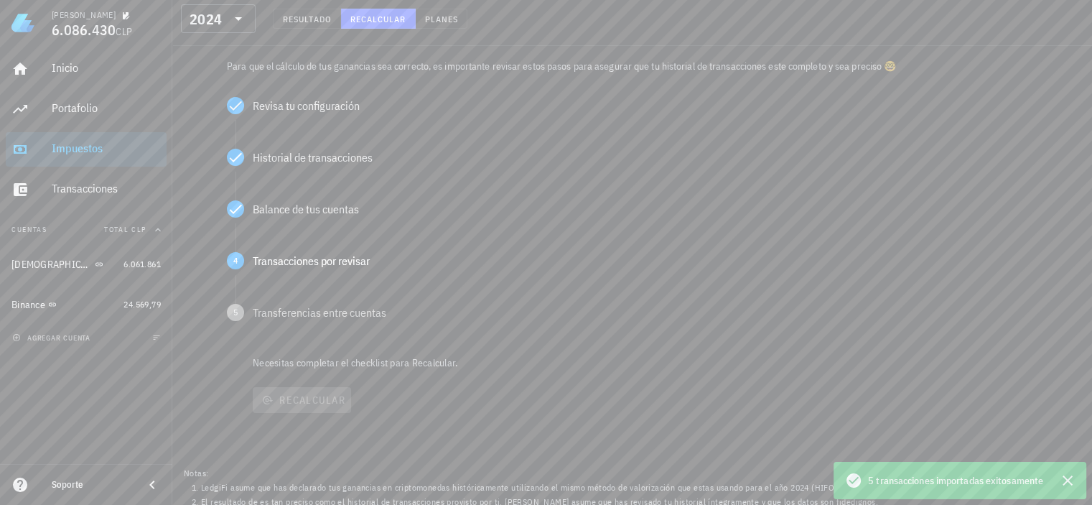
scroll to position [169, 0]
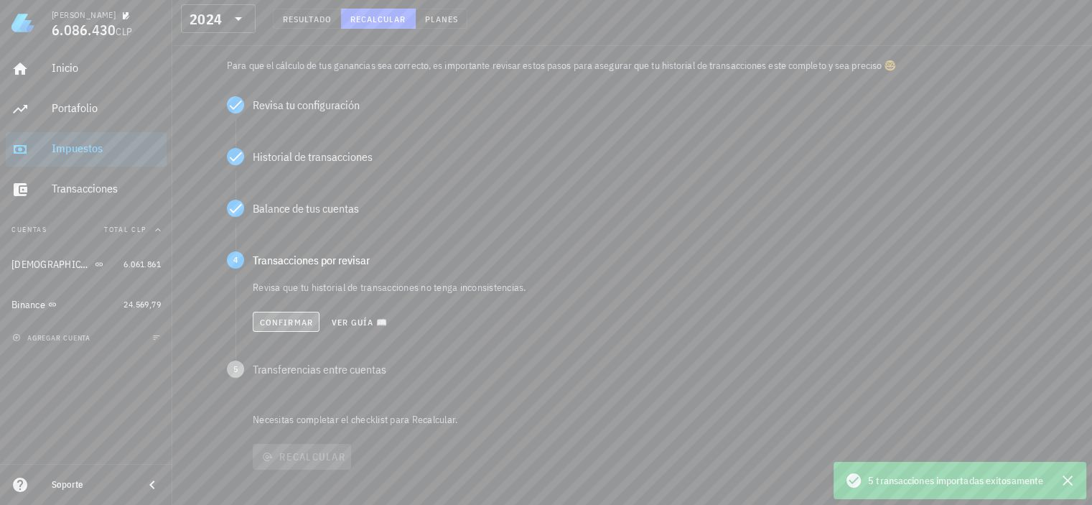
click at [274, 318] on span "Confirmar" at bounding box center [286, 322] width 54 height 11
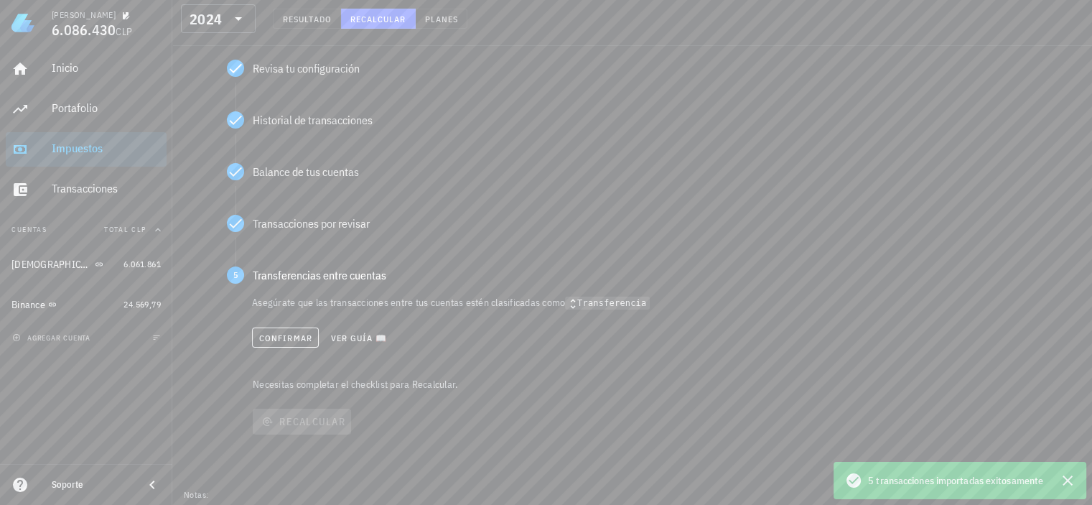
scroll to position [207, 0]
click at [274, 335] on span "Confirmar" at bounding box center [285, 337] width 54 height 11
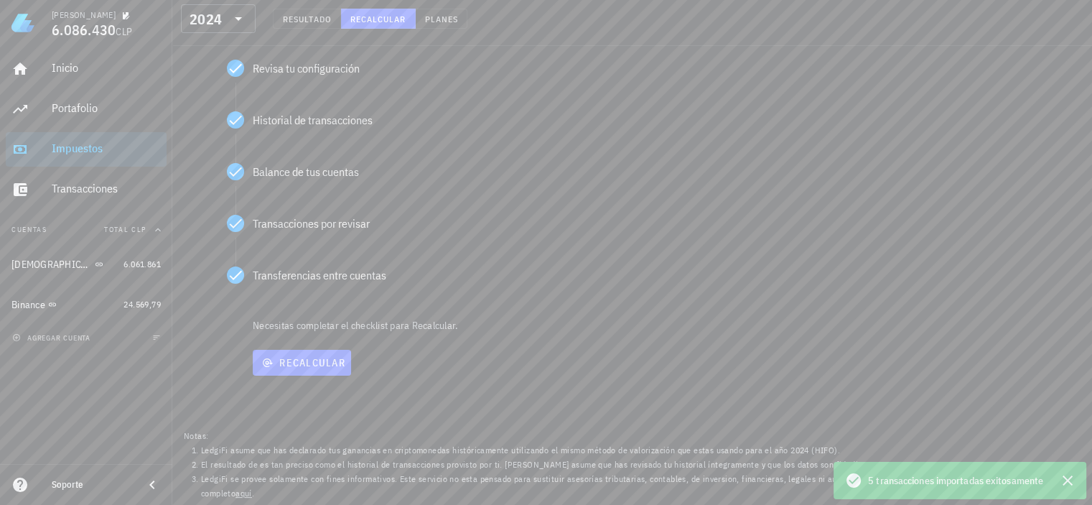
scroll to position [206, 0]
click at [284, 363] on span "Recalcular" at bounding box center [301, 362] width 87 height 13
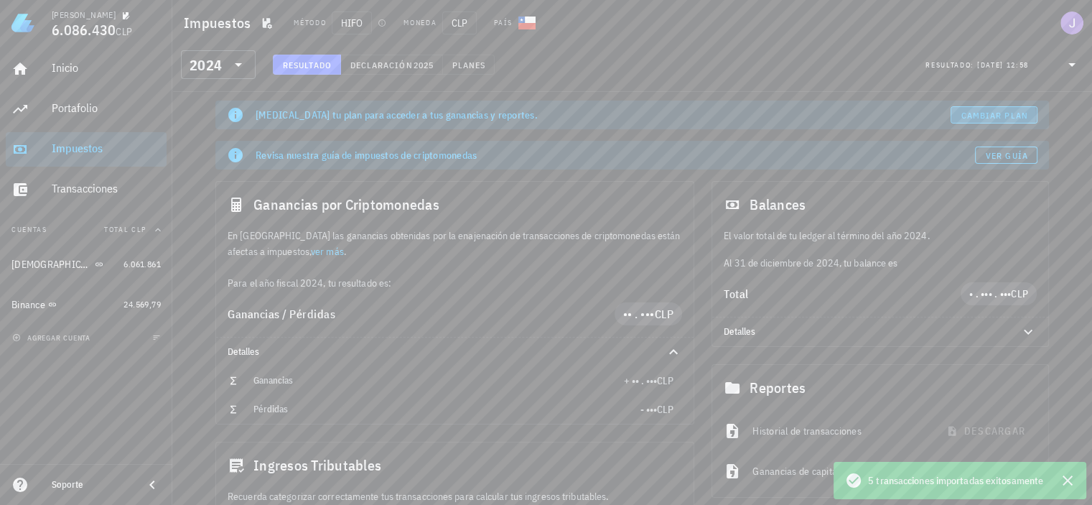
click at [981, 113] on span "Cambiar plan" at bounding box center [994, 115] width 67 height 11
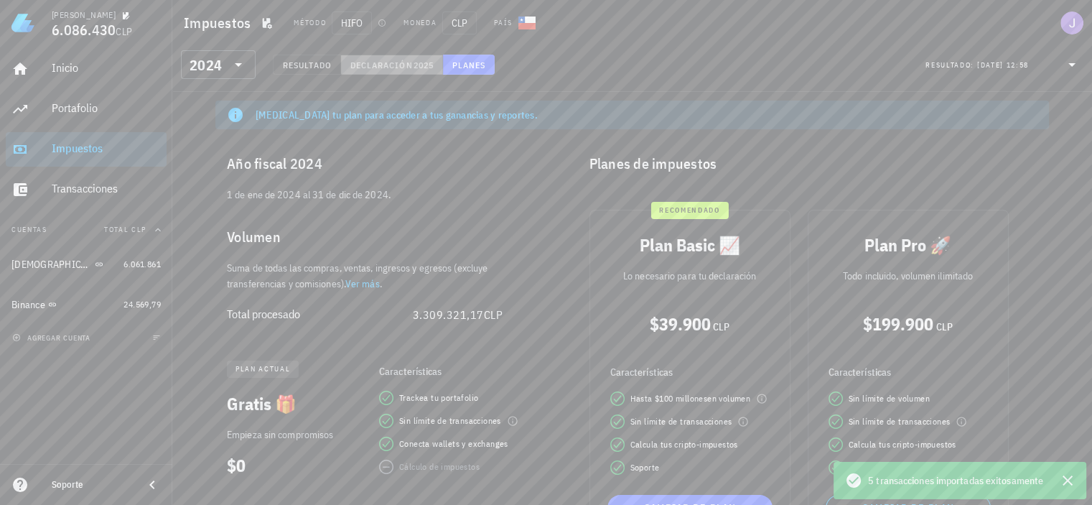
click at [385, 62] on span "Declaración" at bounding box center [381, 65] width 63 height 11
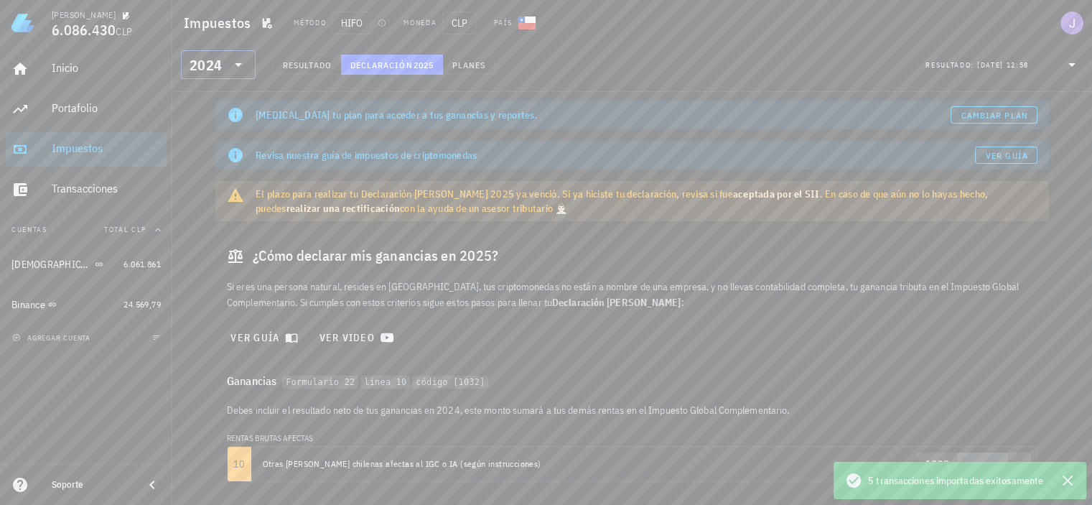
click at [247, 64] on div "​ 2024" at bounding box center [218, 64] width 75 height 29
click at [225, 101] on div "2025" at bounding box center [218, 101] width 52 height 11
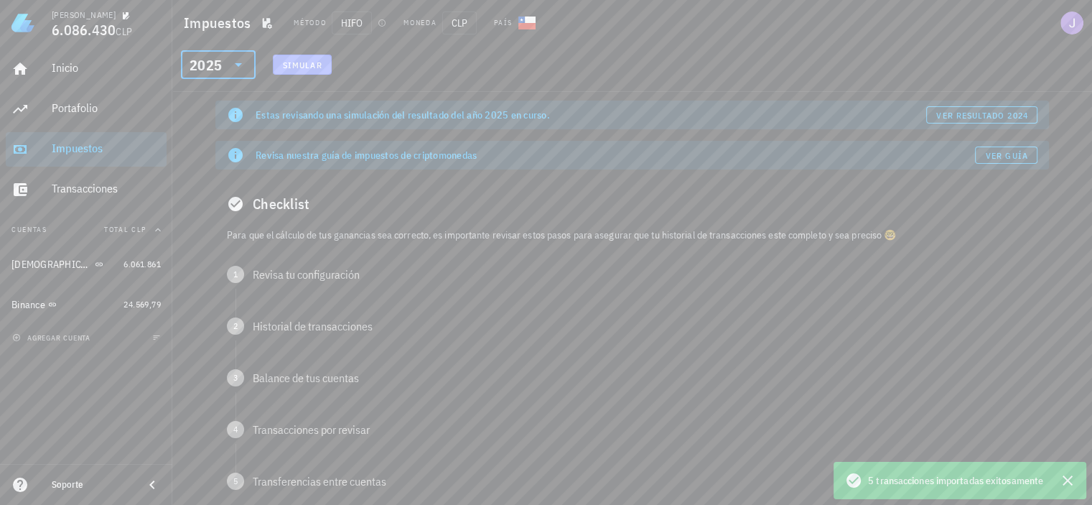
click at [281, 64] on button "Simular" at bounding box center [302, 65] width 59 height 20
click at [300, 69] on span "Simular" at bounding box center [302, 65] width 40 height 11
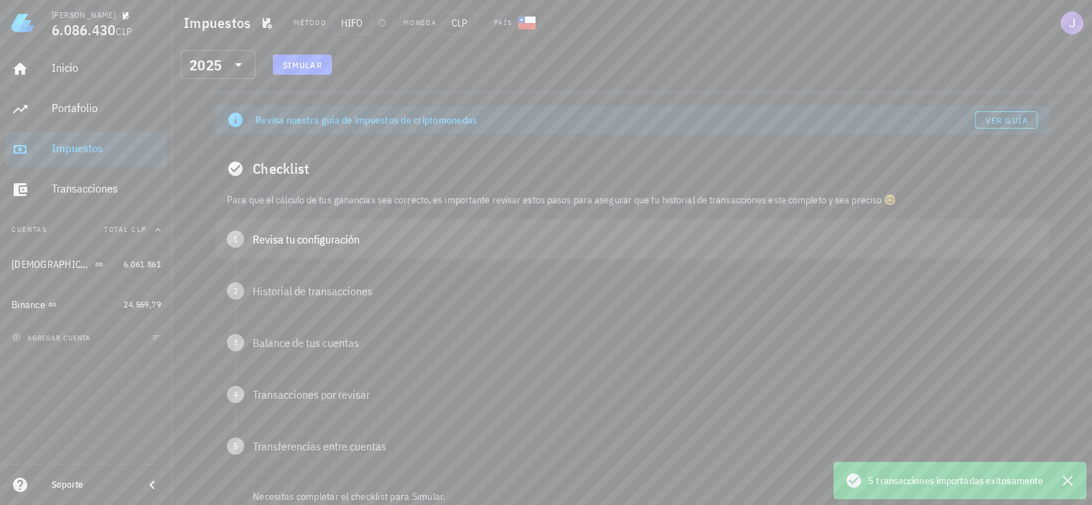
scroll to position [13, 0]
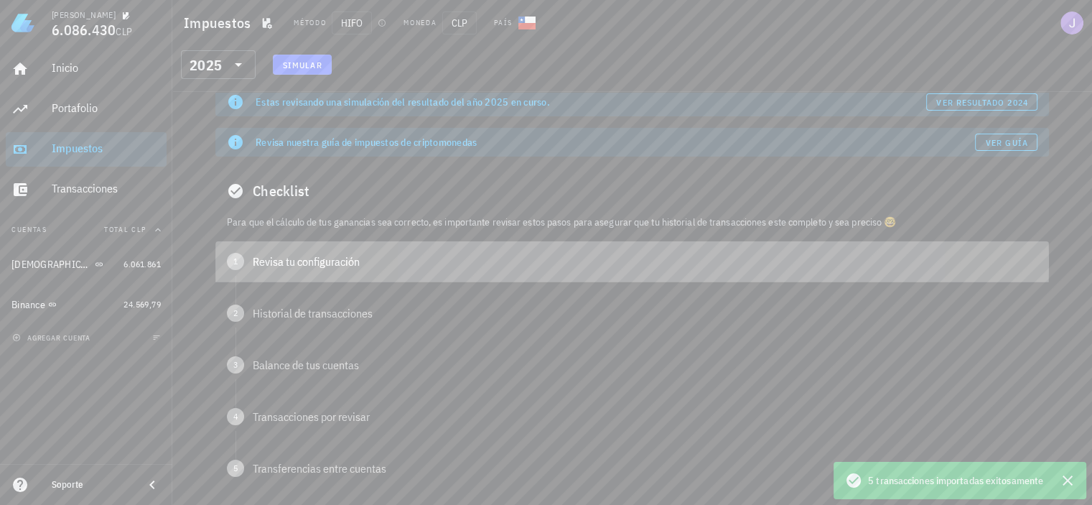
click at [327, 261] on div "Revisa tu configuración" at bounding box center [645, 261] width 785 height 11
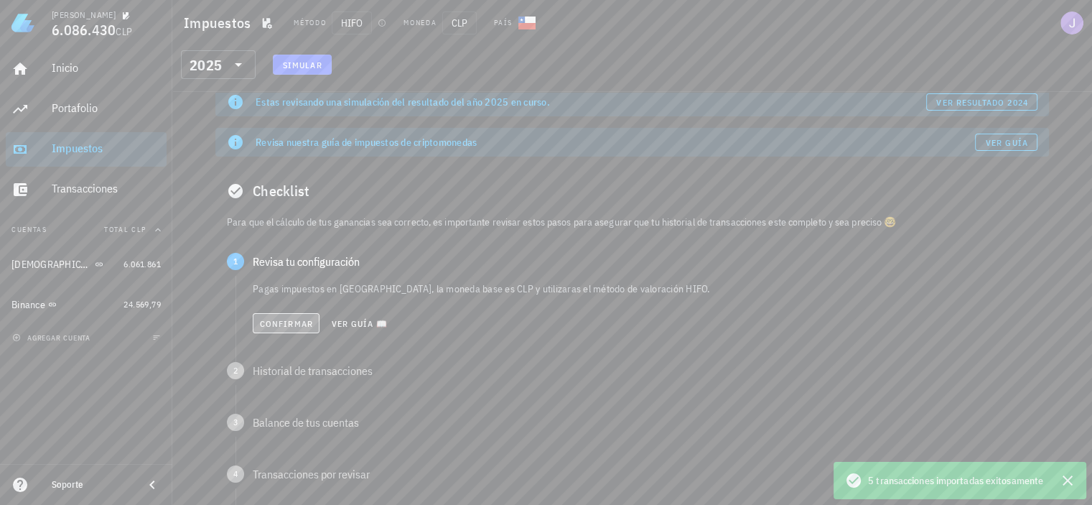
click at [290, 324] on span "Confirmar" at bounding box center [286, 323] width 54 height 11
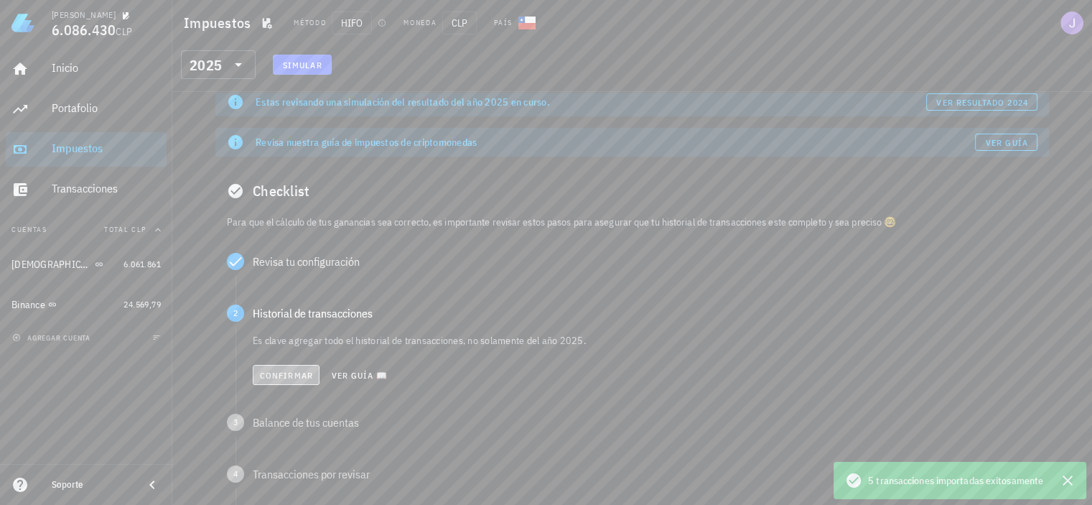
click at [277, 375] on span "Confirmar" at bounding box center [286, 375] width 54 height 11
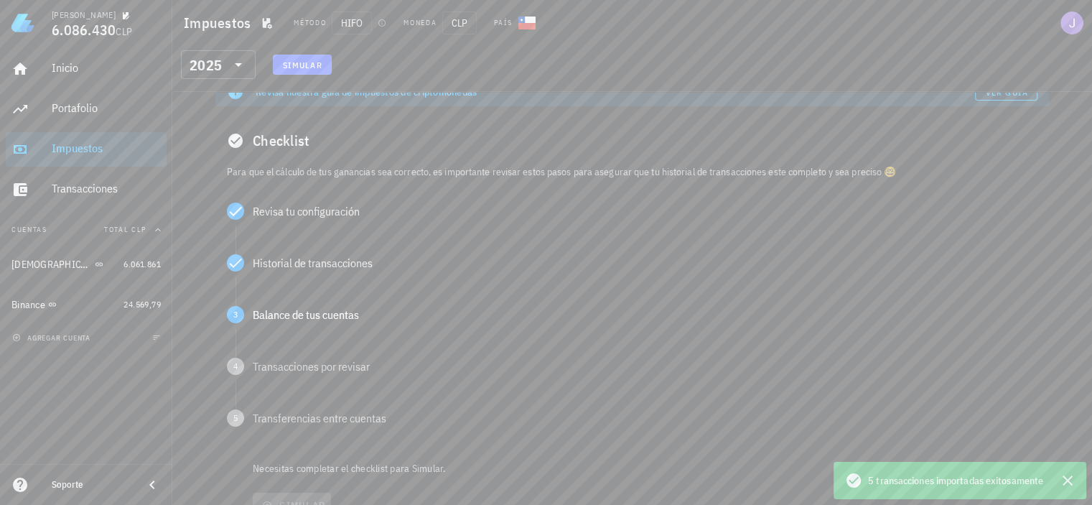
scroll to position [64, 0]
click at [274, 366] on button "Confirmar" at bounding box center [286, 375] width 67 height 20
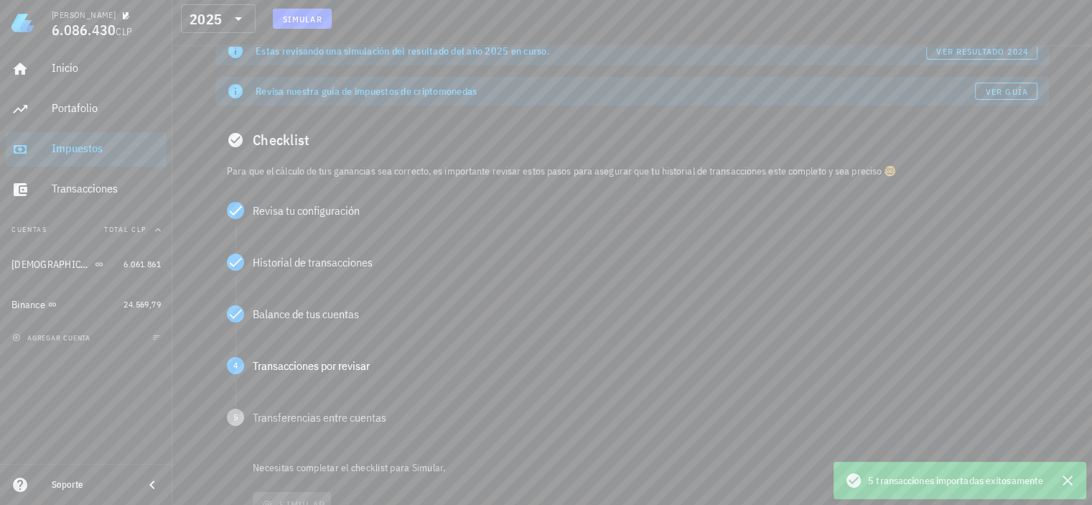
scroll to position [124, 0]
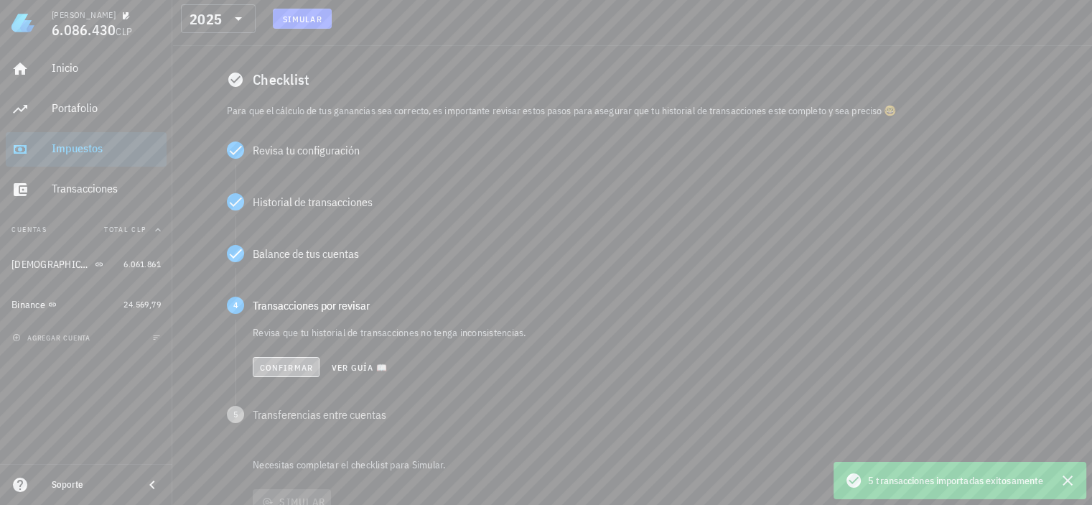
click at [271, 368] on span "Confirmar" at bounding box center [286, 367] width 54 height 11
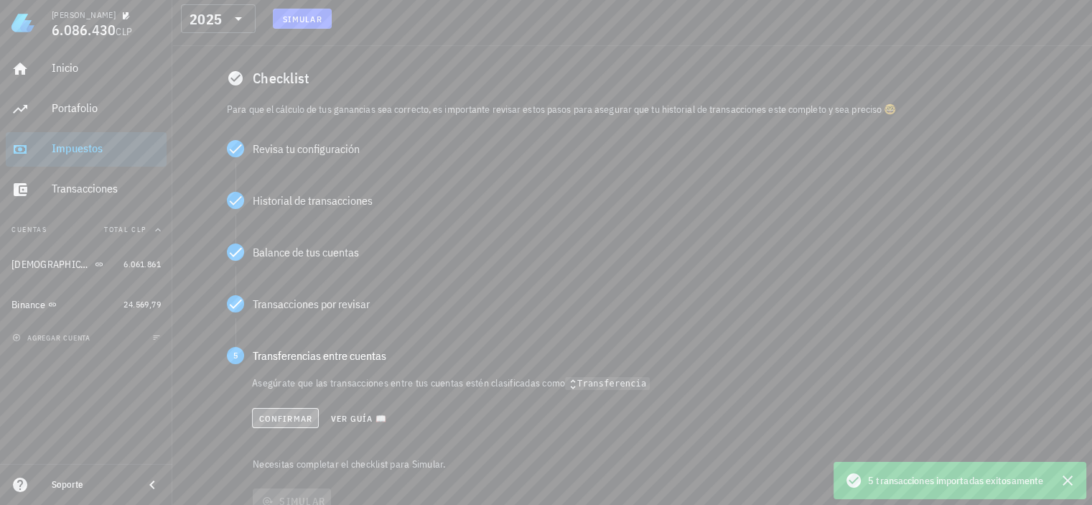
click at [271, 417] on span "Confirmar" at bounding box center [285, 418] width 54 height 11
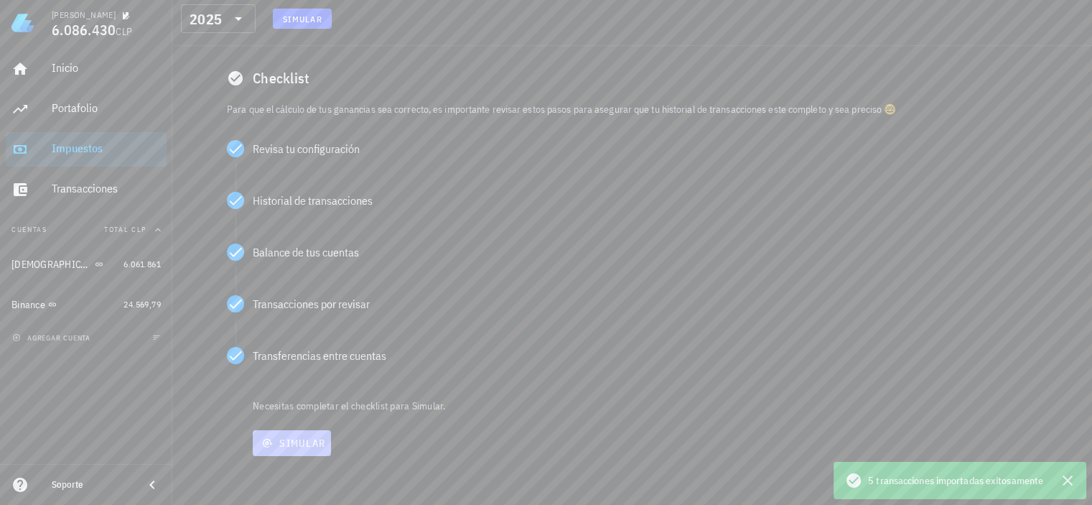
click at [286, 447] on span "Simular" at bounding box center [291, 443] width 67 height 13
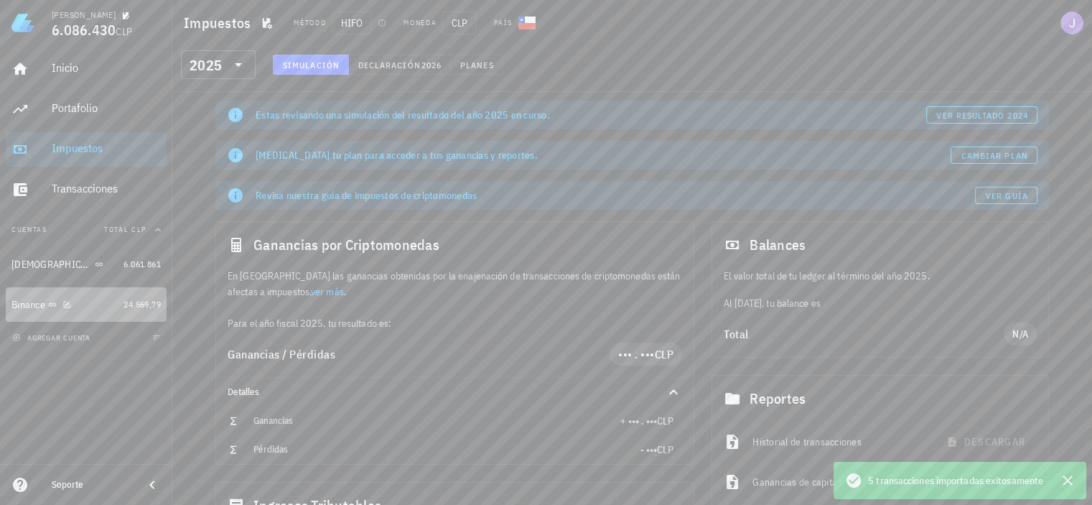
click at [107, 305] on div "Binance" at bounding box center [64, 305] width 106 height 14
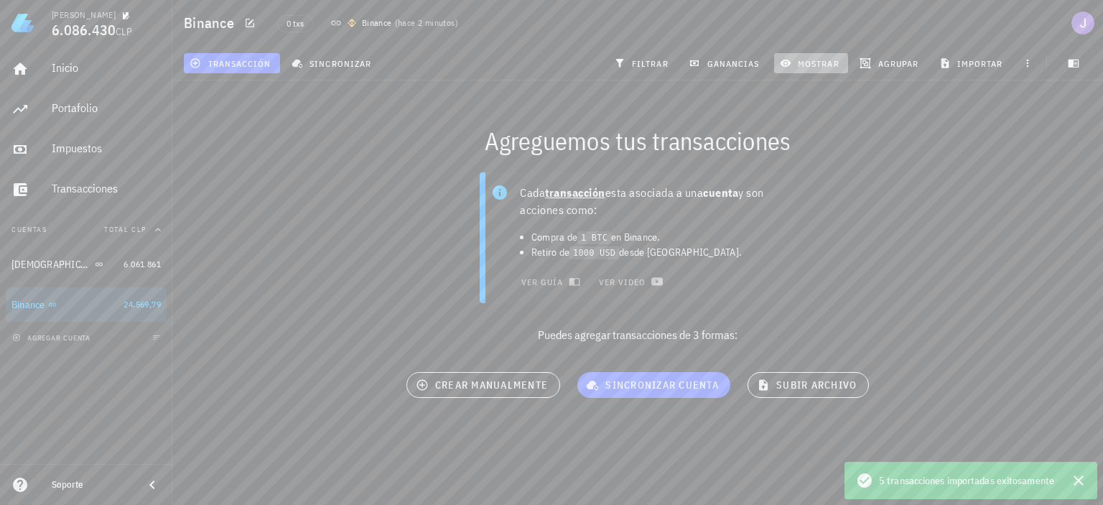
click at [813, 68] on span "mostrar" at bounding box center [811, 62] width 57 height 11
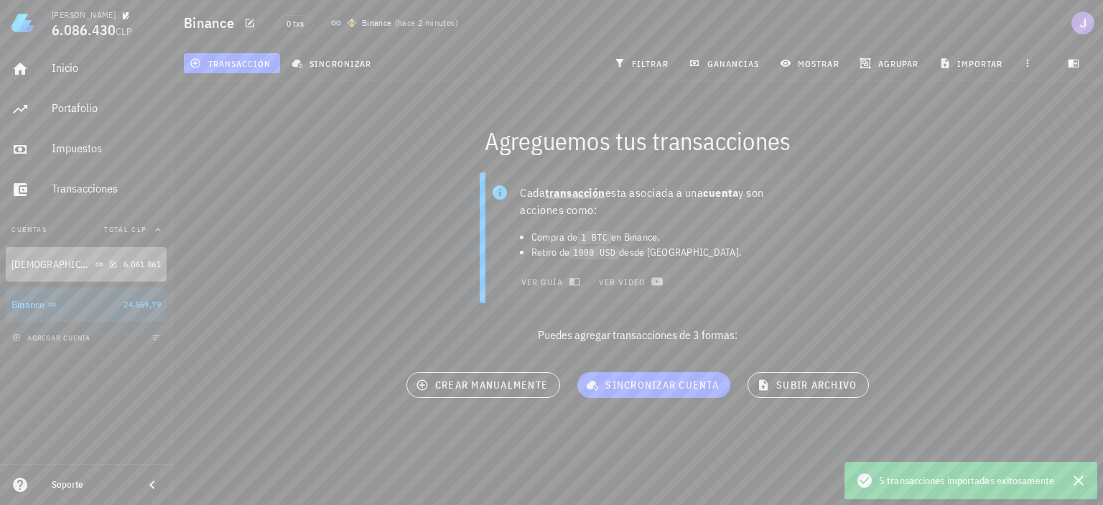
click at [103, 261] on div "[DEMOGRAPHIC_DATA]" at bounding box center [64, 265] width 106 height 14
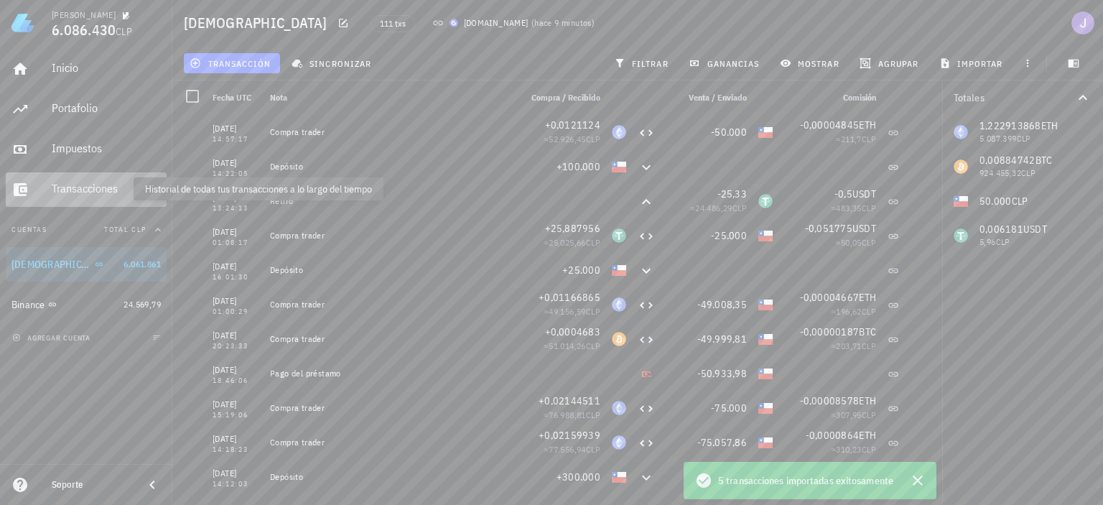
click at [80, 189] on div "Transacciones" at bounding box center [106, 189] width 109 height 14
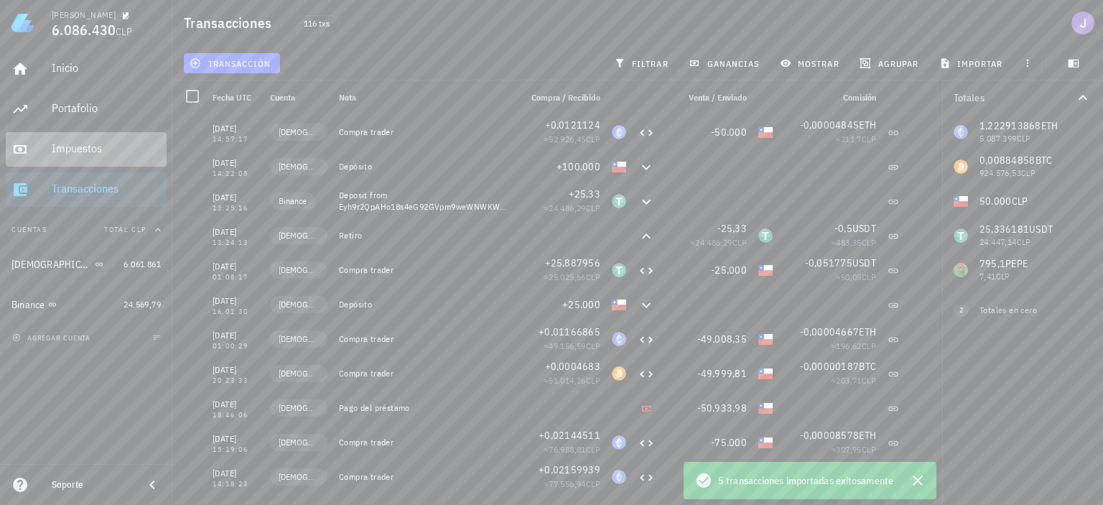
click at [97, 149] on div "Impuestos" at bounding box center [106, 148] width 109 height 14
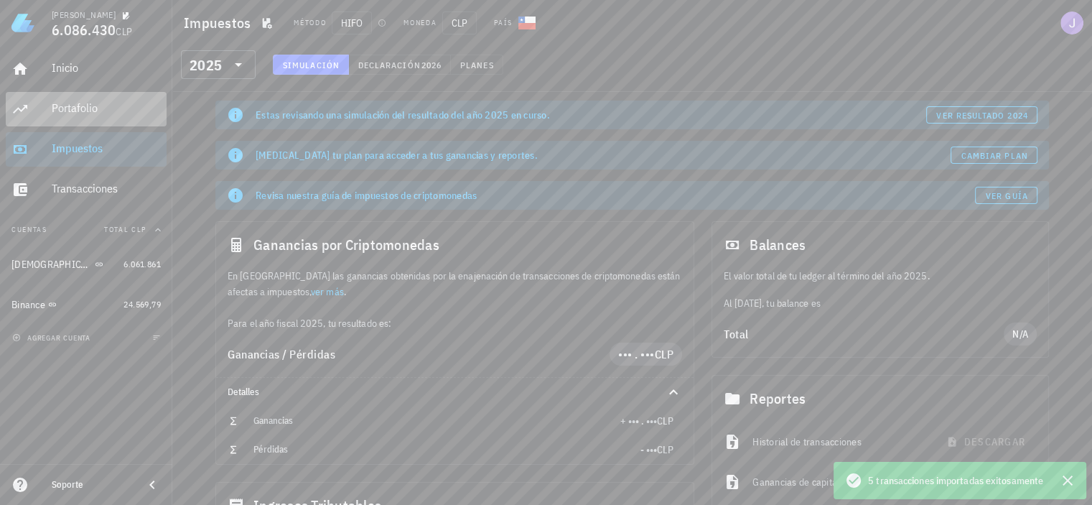
click at [83, 108] on div "Portafolio" at bounding box center [106, 108] width 109 height 14
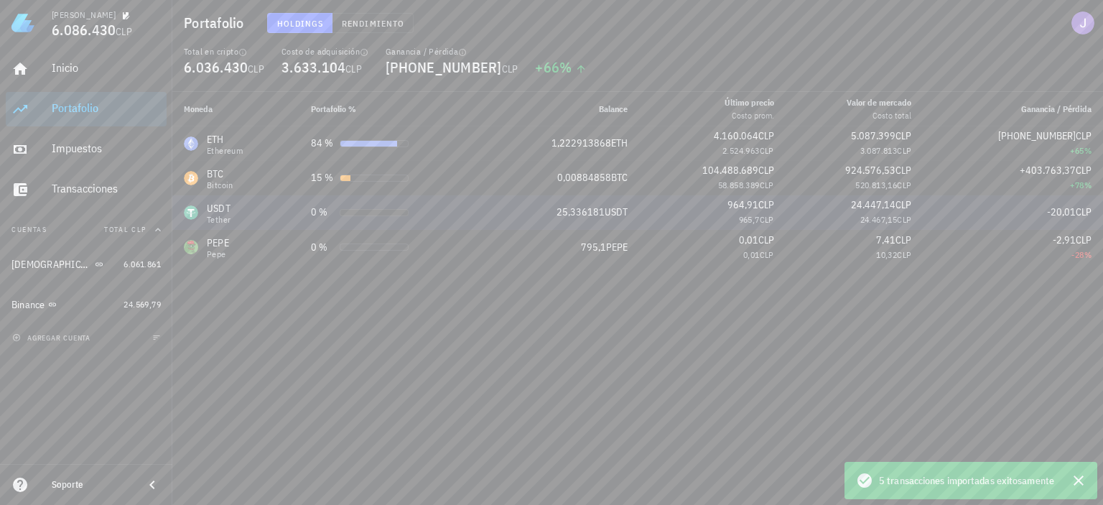
click at [350, 212] on div at bounding box center [374, 212] width 69 height 7
click at [359, 22] on span "Rendimiento" at bounding box center [372, 23] width 63 height 11
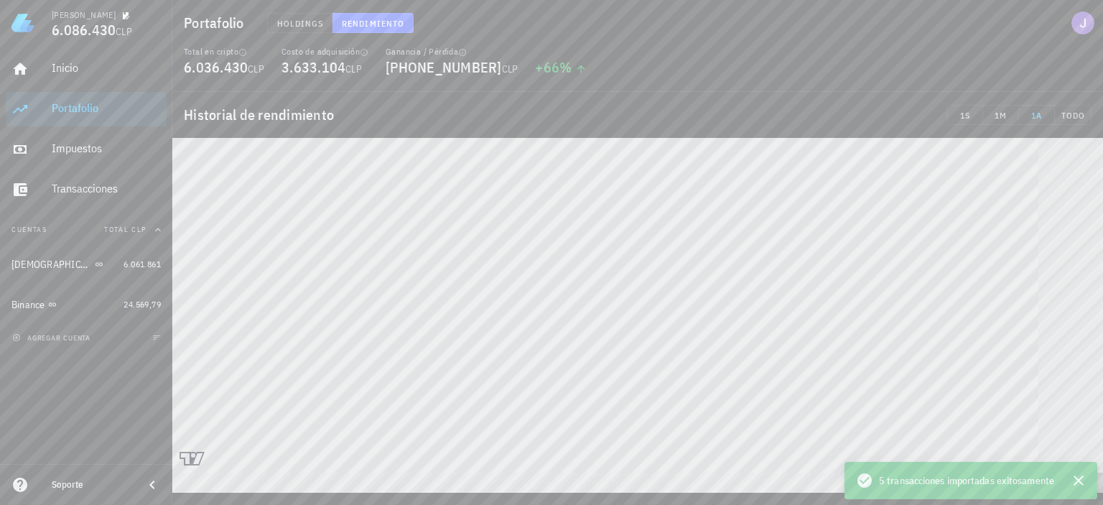
click at [230, 28] on h1 "Portafolio" at bounding box center [217, 22] width 66 height 23
click at [283, 19] on span "Holdings" at bounding box center [299, 23] width 47 height 11
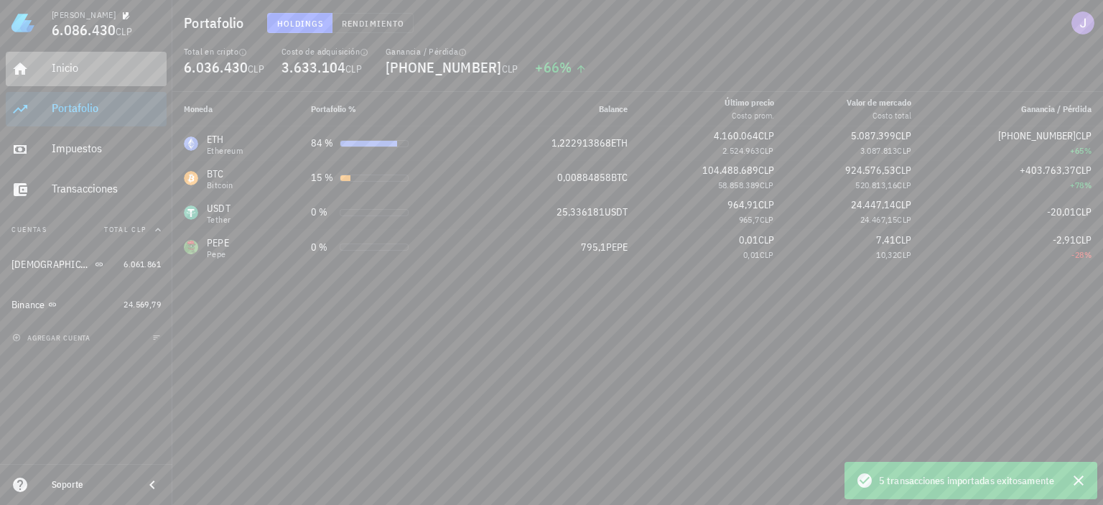
click at [67, 65] on div "Inicio" at bounding box center [106, 68] width 109 height 14
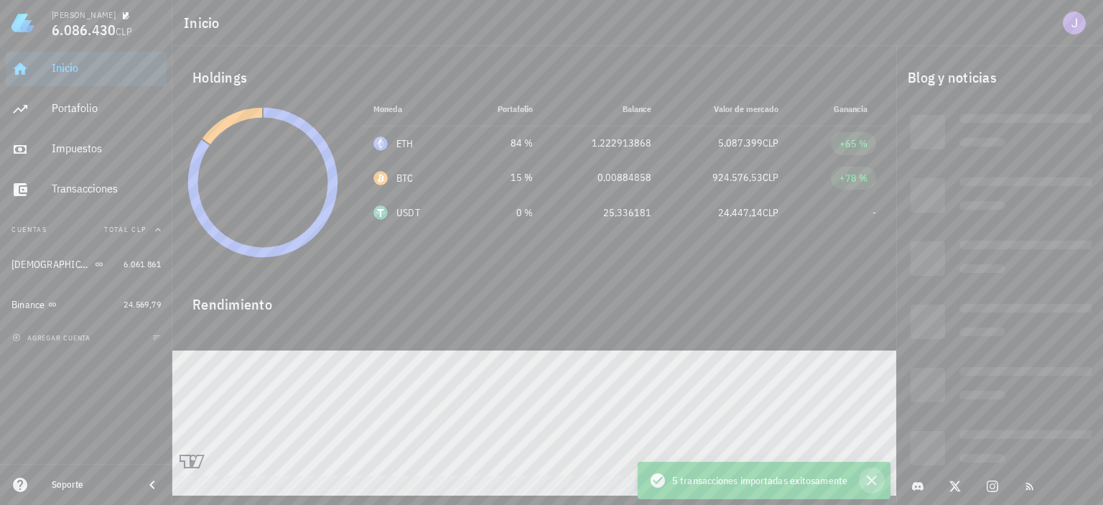
click at [868, 481] on icon "button" at bounding box center [871, 480] width 17 height 17
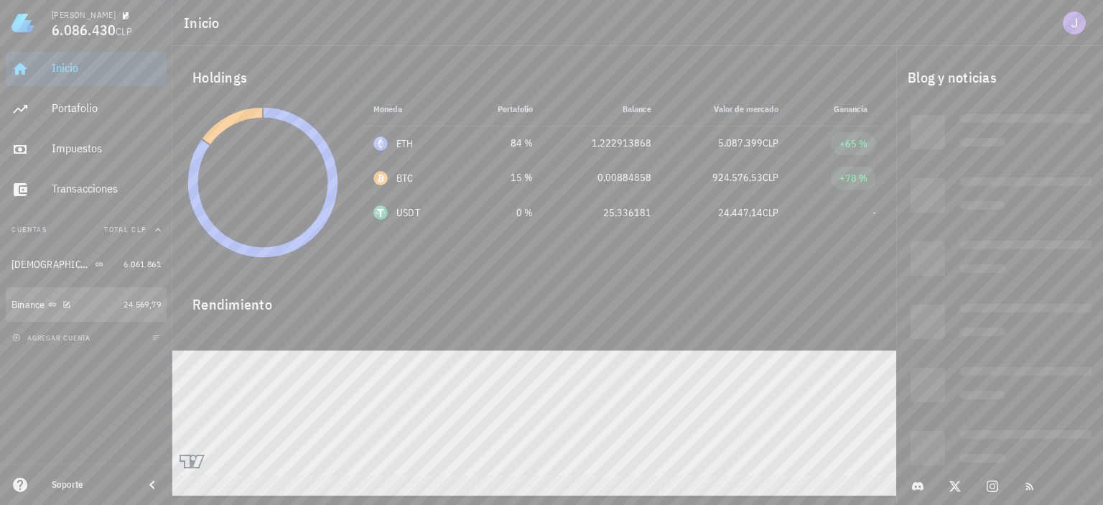
click at [23, 315] on div "Binance" at bounding box center [64, 304] width 106 height 31
